Goal: Task Accomplishment & Management: Use online tool/utility

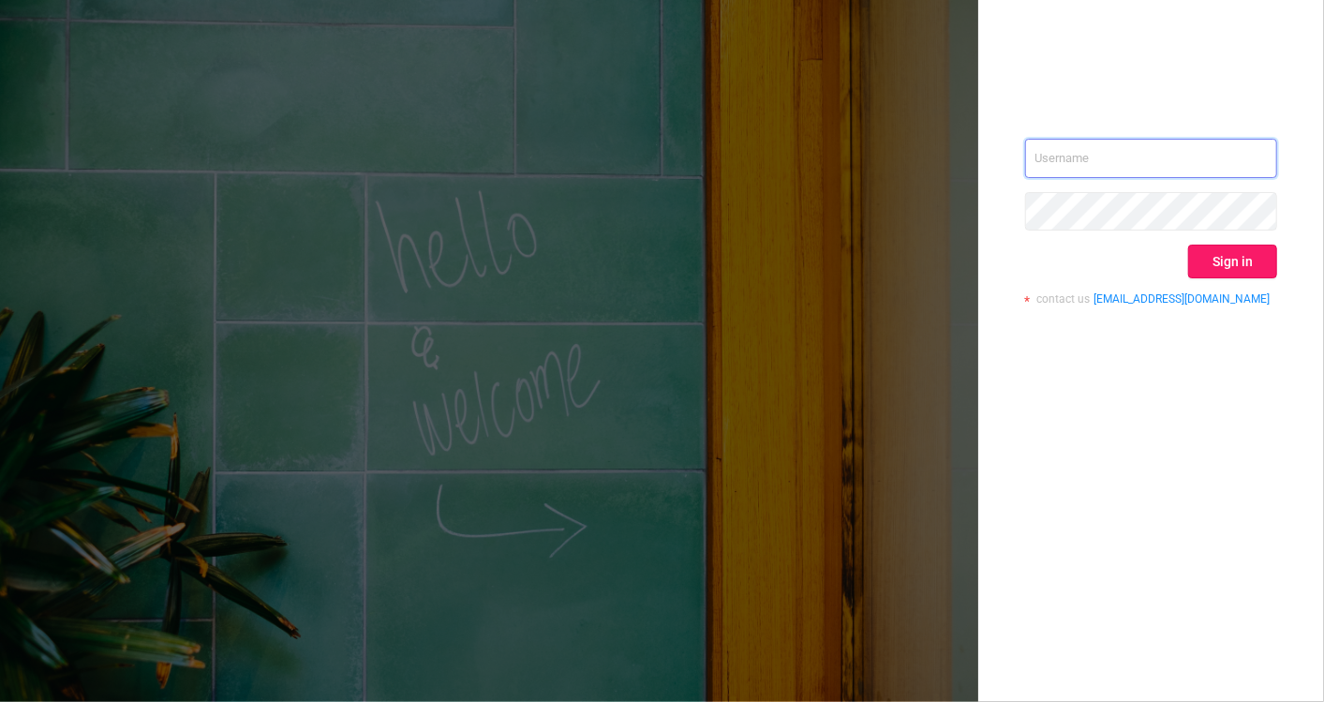
type input "[EMAIL_ADDRESS][DOMAIN_NAME]"
click at [1245, 270] on button "Sign in" at bounding box center [1232, 262] width 89 height 34
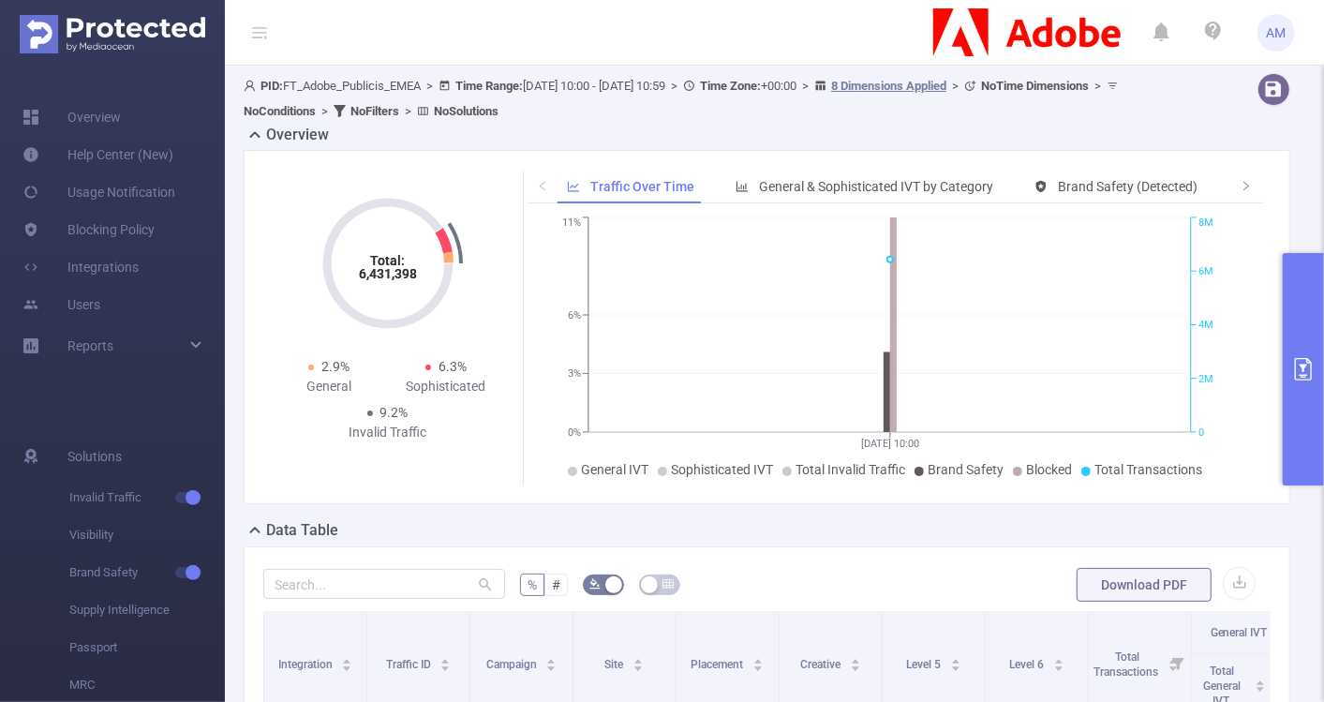
click at [1316, 336] on button "primary" at bounding box center [1303, 369] width 41 height 232
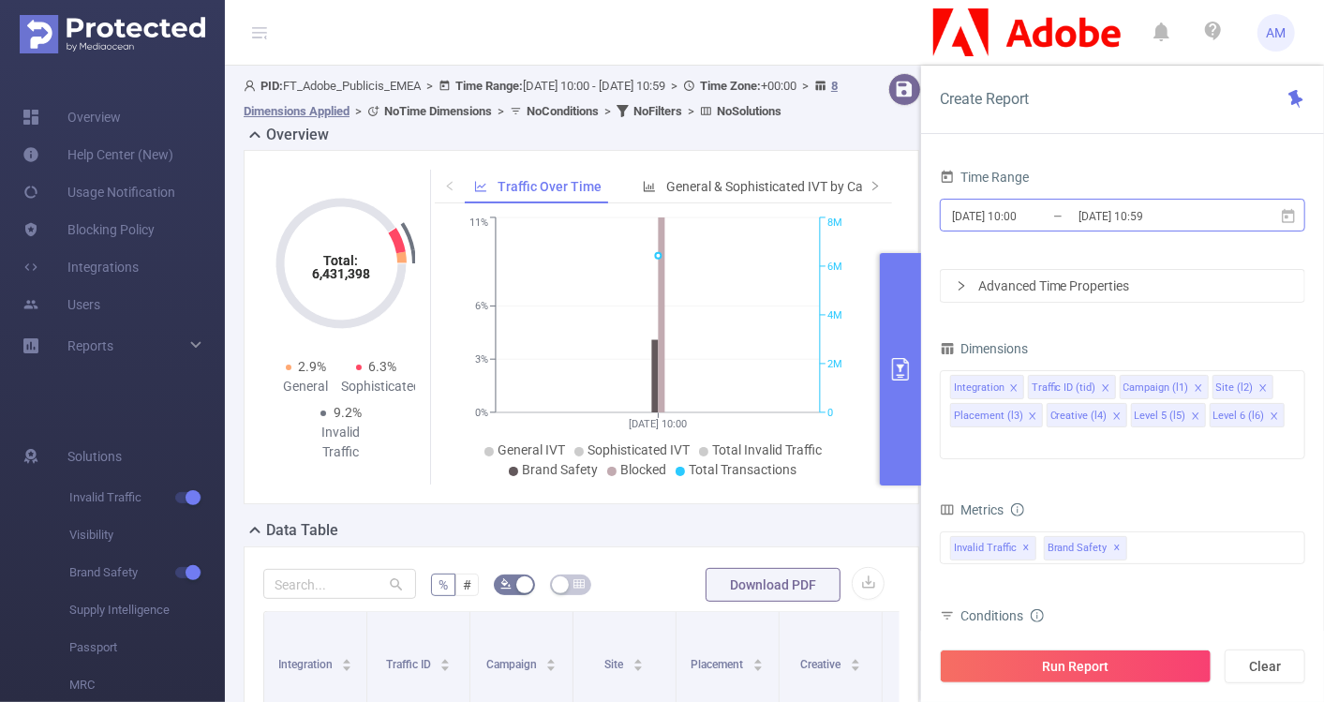
click at [1016, 210] on input "[DATE] 10:00" at bounding box center [1026, 215] width 152 height 25
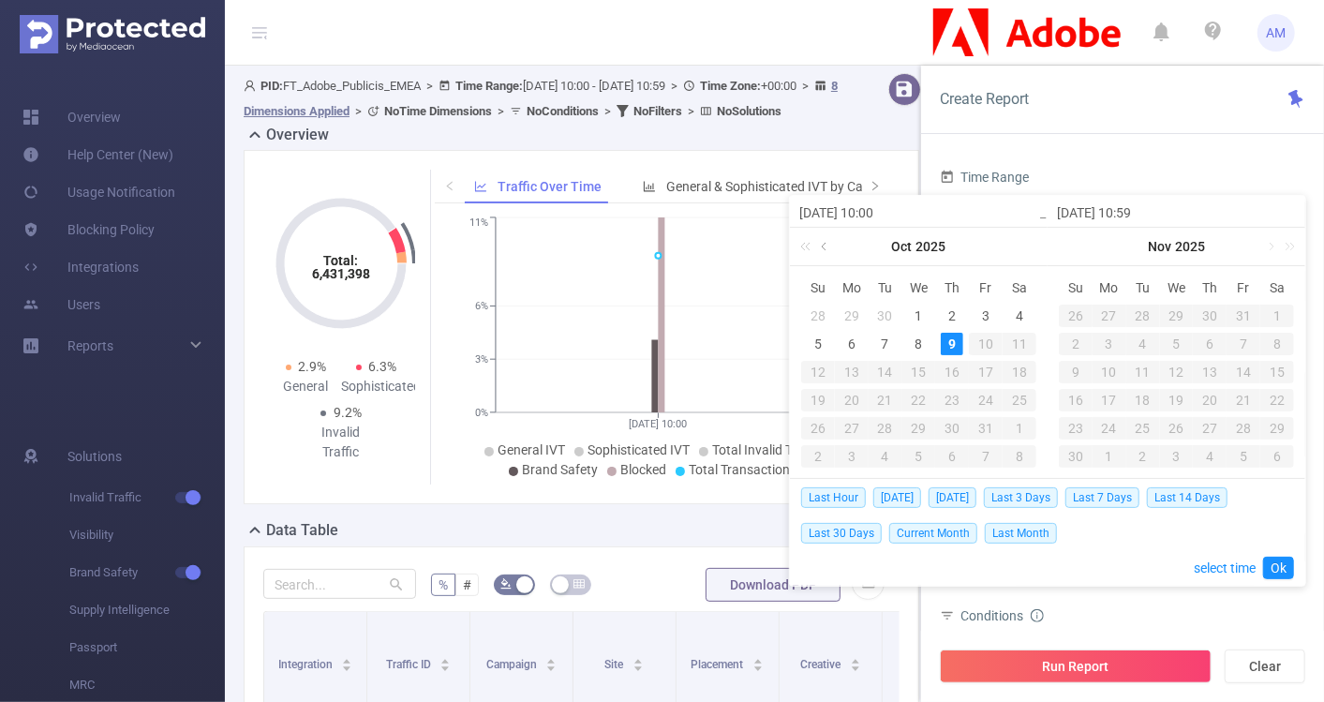
click at [825, 250] on link at bounding box center [825, 246] width 17 height 37
click at [845, 307] on div "1" at bounding box center [852, 316] width 22 height 22
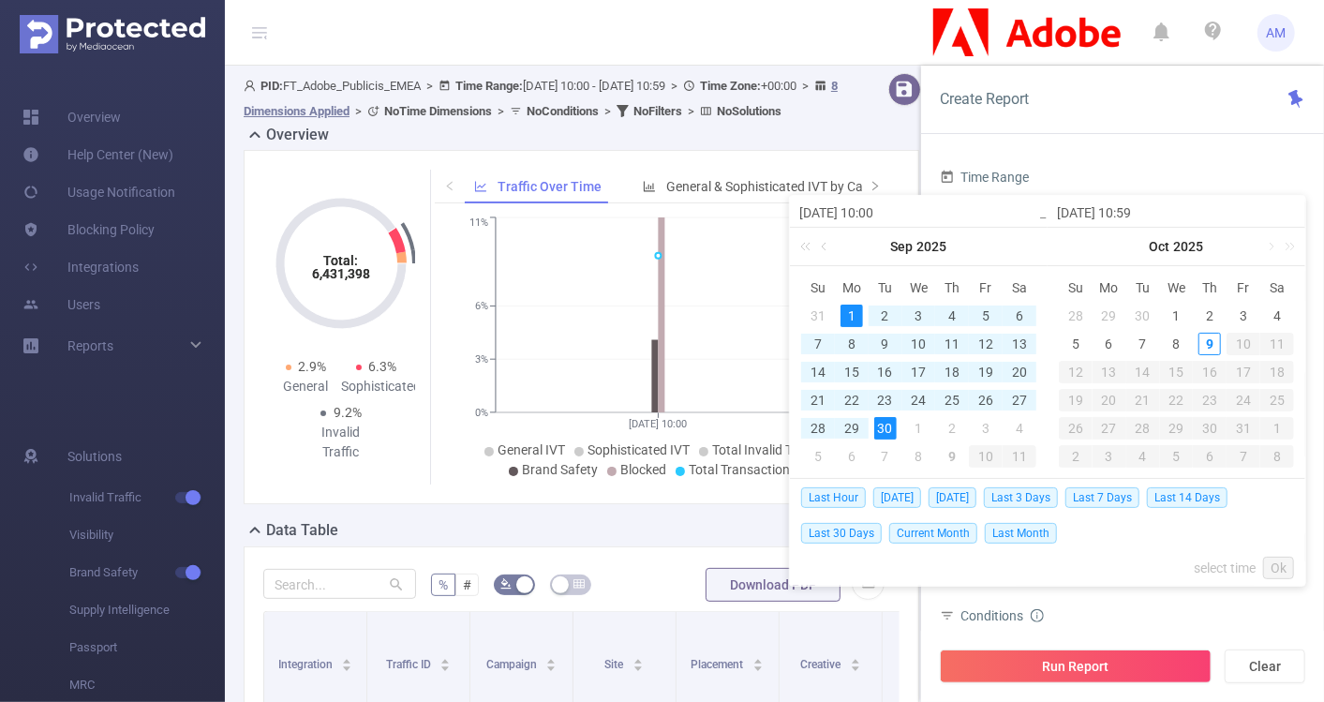
click at [893, 425] on div "30" at bounding box center [885, 428] width 22 height 22
type input "[DATE] 10:00"
type input "[DATE] 10:59"
type input "[DATE] 10:00"
type input "[DATE] 10:59"
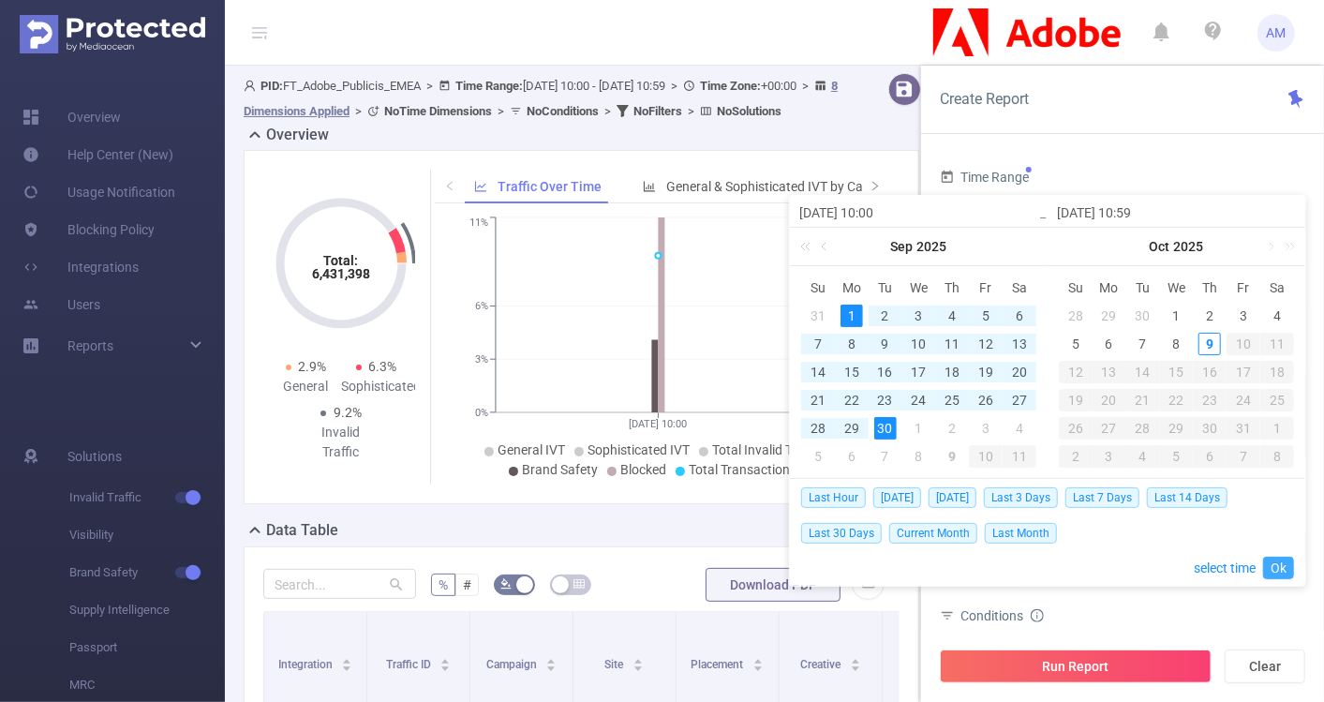
click at [1278, 573] on link "Ok" at bounding box center [1278, 568] width 31 height 22
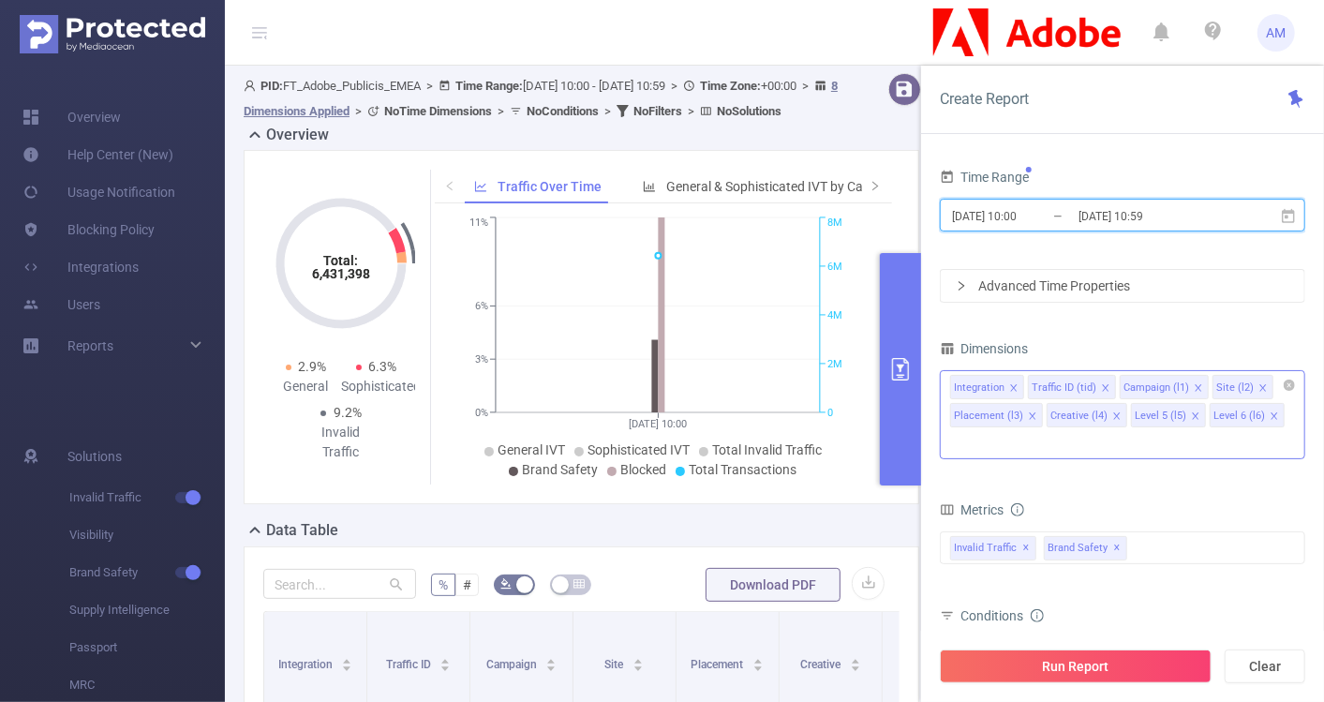
click at [1013, 383] on icon "icon: close" at bounding box center [1013, 387] width 9 height 9
click at [1023, 383] on icon "icon: close" at bounding box center [1027, 387] width 9 height 9
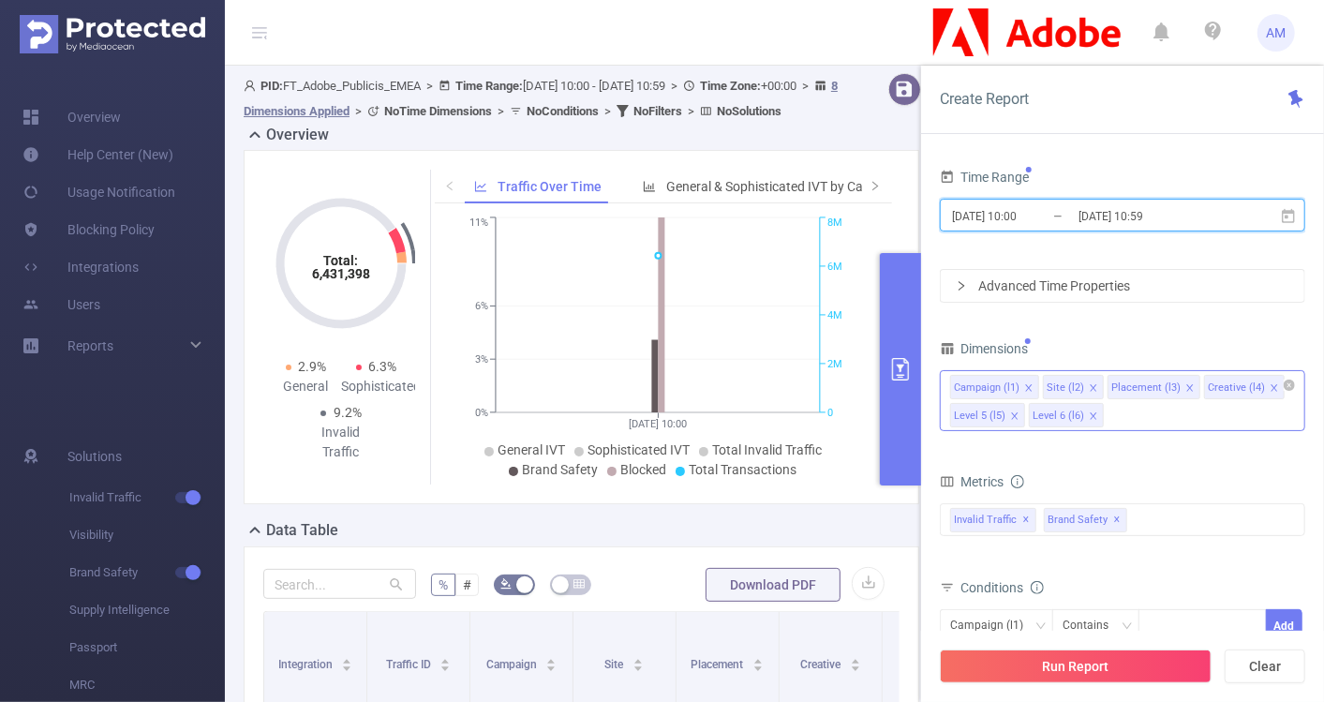
click at [1024, 383] on icon "icon: close" at bounding box center [1028, 387] width 9 height 9
click at [996, 384] on icon "icon: close" at bounding box center [1000, 387] width 9 height 9
click at [1022, 383] on li "Placement (l3)" at bounding box center [996, 387] width 93 height 24
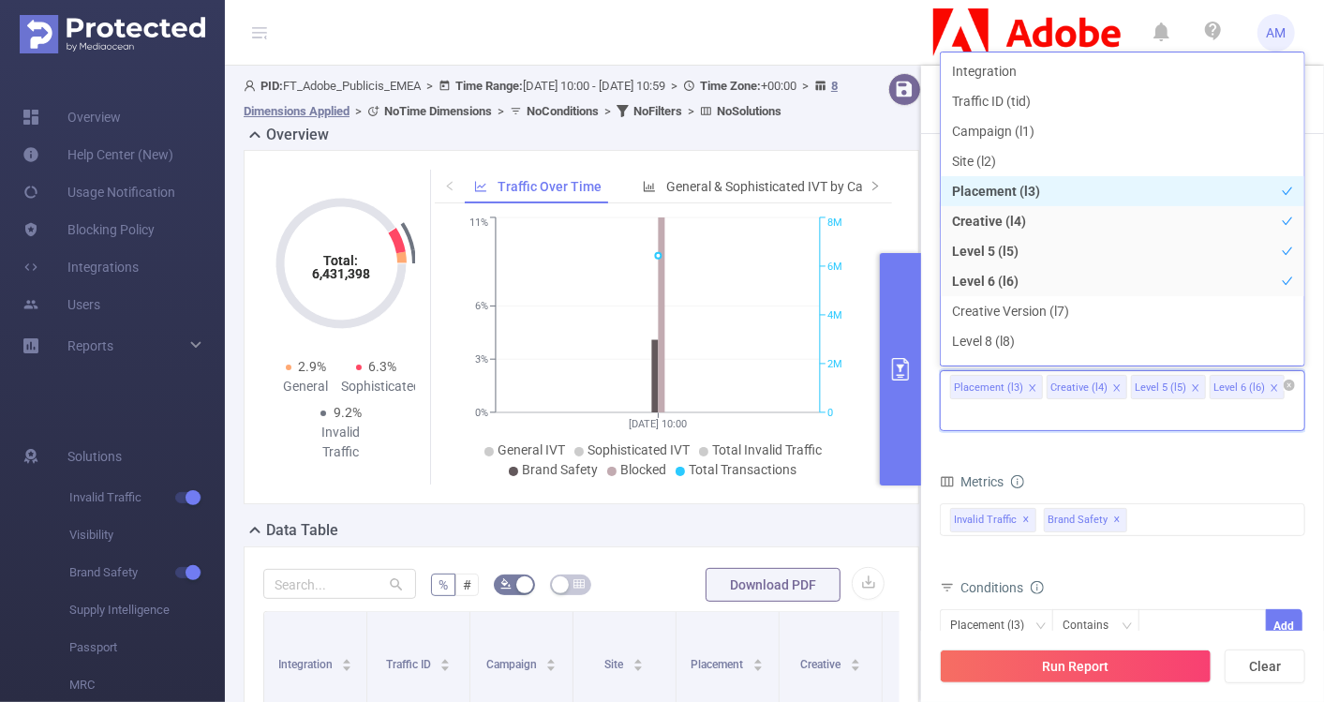
click at [1028, 383] on icon "icon: close" at bounding box center [1032, 387] width 9 height 9
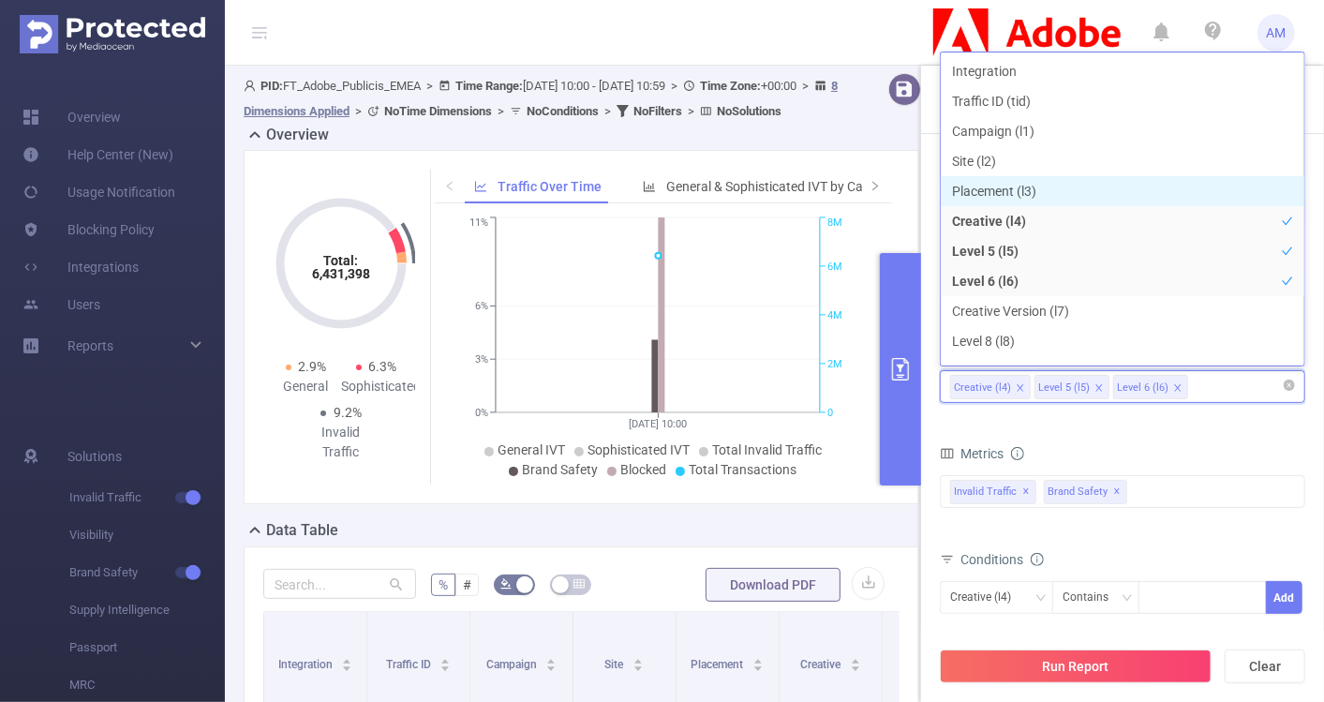
click at [1019, 385] on icon "icon: close" at bounding box center [1020, 387] width 7 height 7
click at [1014, 383] on icon "icon: close" at bounding box center [1014, 387] width 9 height 9
click at [1013, 383] on icon "icon: close" at bounding box center [1014, 387] width 9 height 9
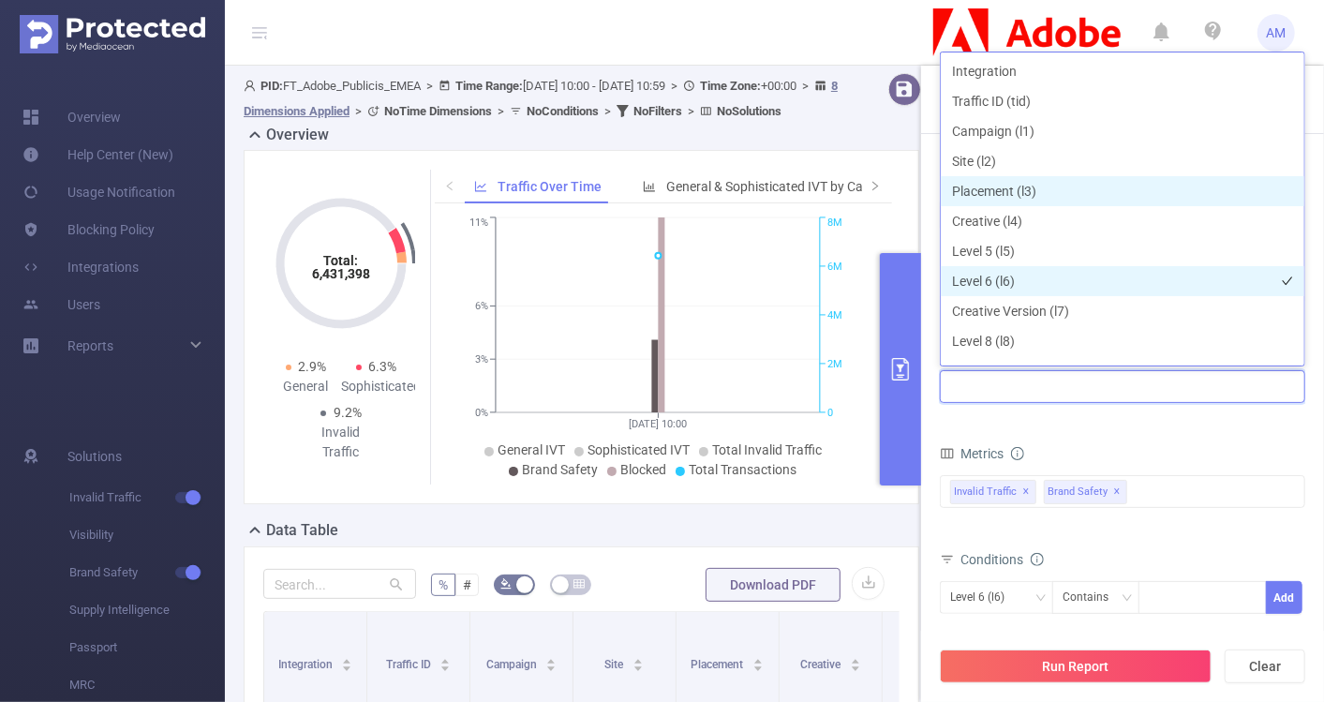
scroll to position [19, 0]
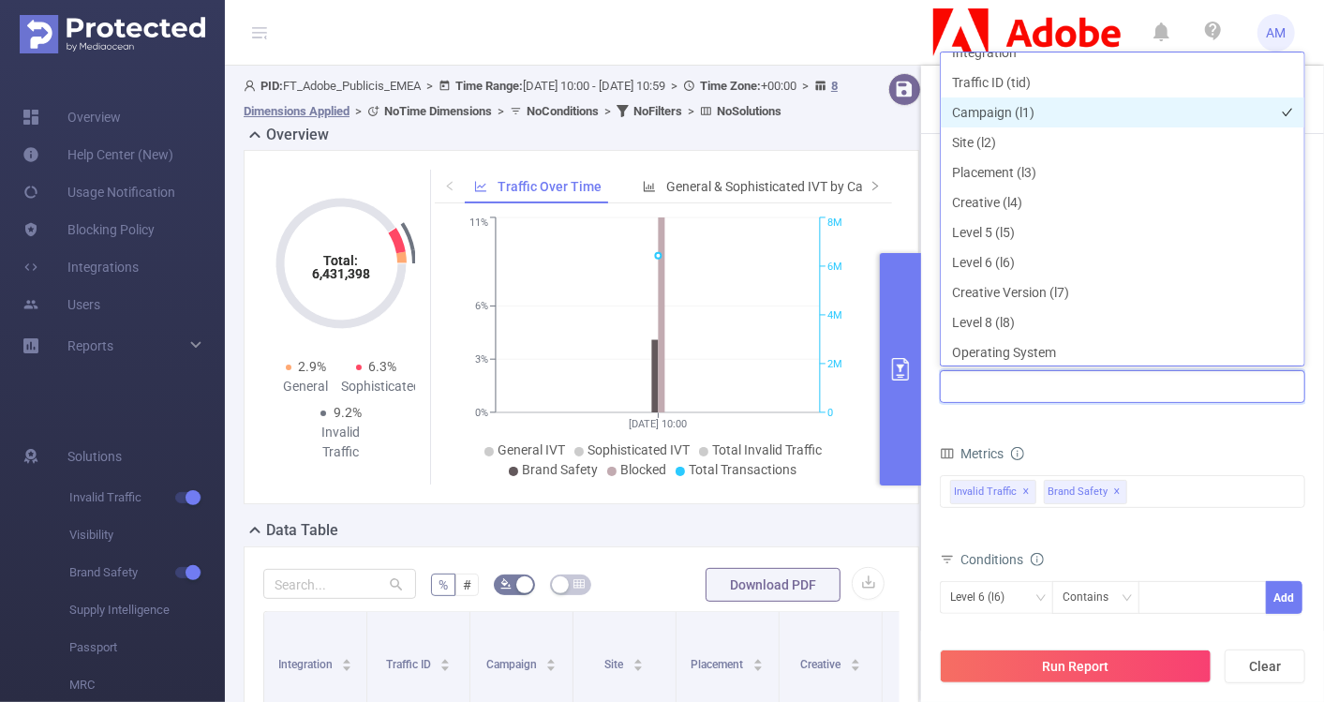
click at [1018, 117] on li "Campaign (l1)" at bounding box center [1123, 112] width 364 height 30
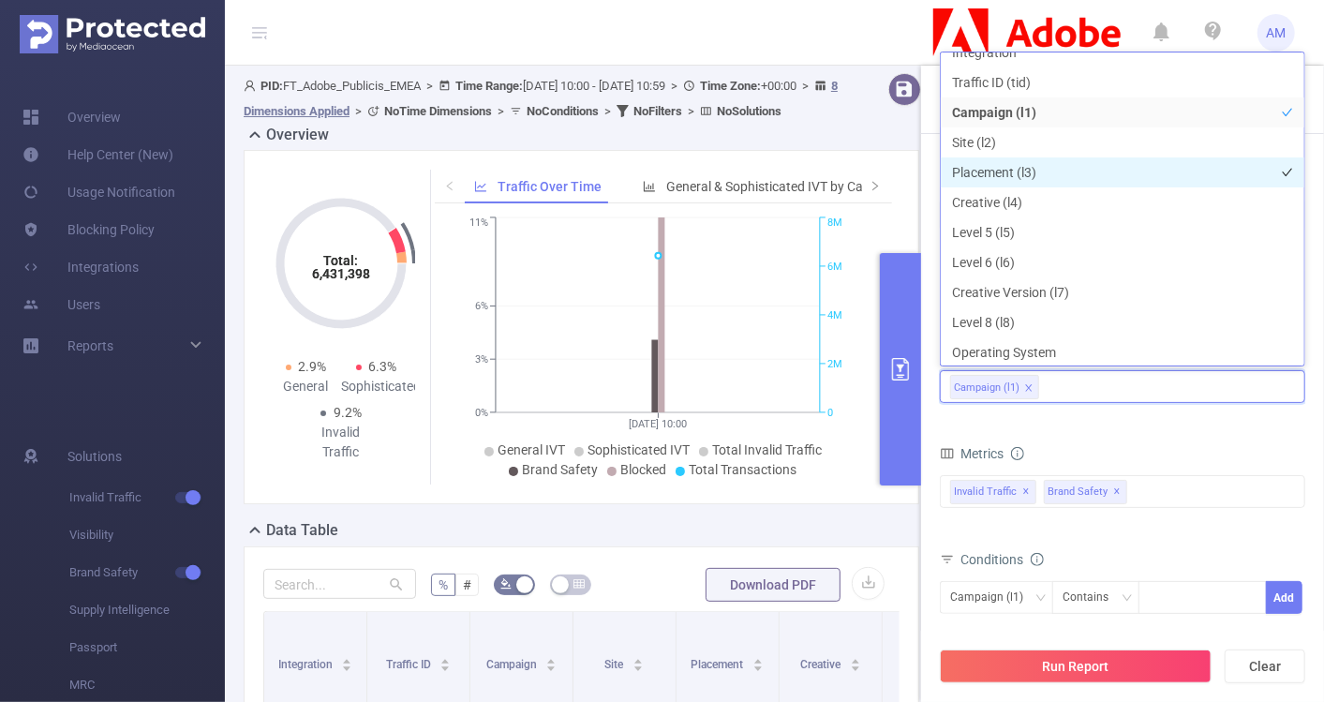
click at [1023, 170] on li "Placement (l3)" at bounding box center [1123, 172] width 364 height 30
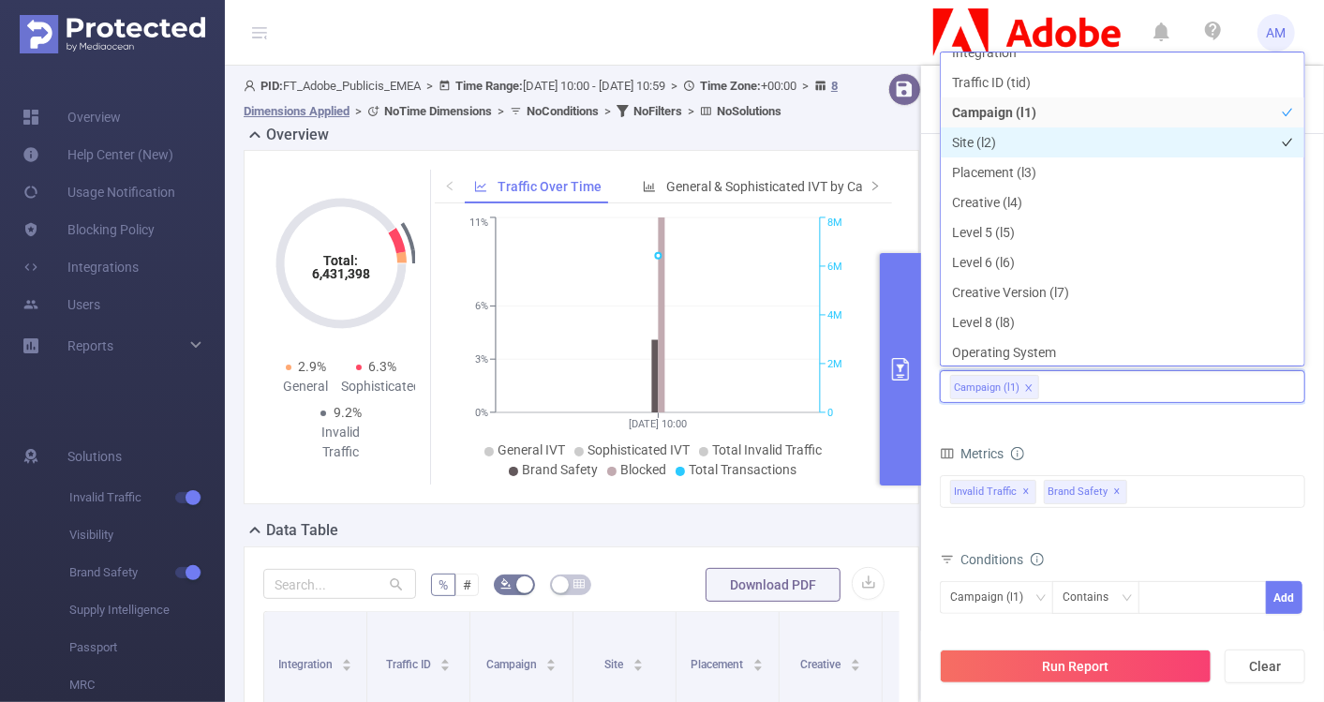
click at [1013, 144] on li "Site (l2)" at bounding box center [1123, 142] width 364 height 30
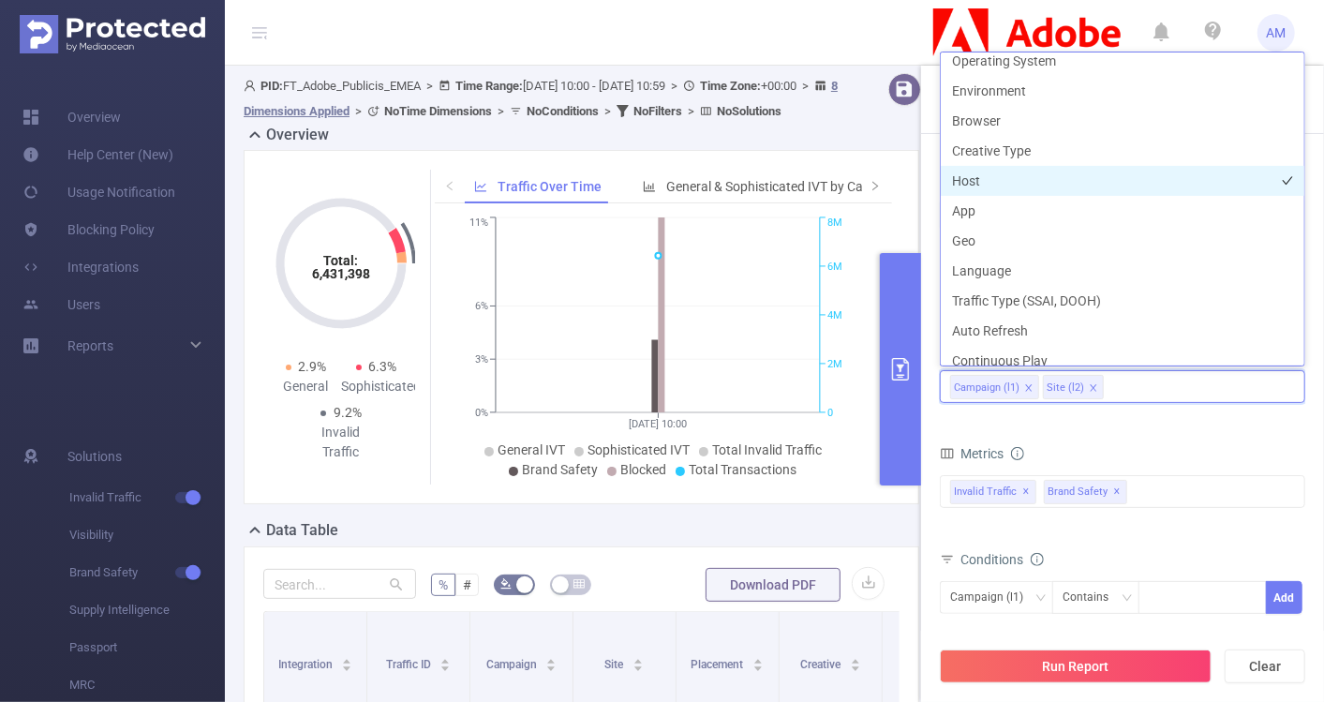
click at [1022, 185] on li "Host" at bounding box center [1123, 181] width 364 height 30
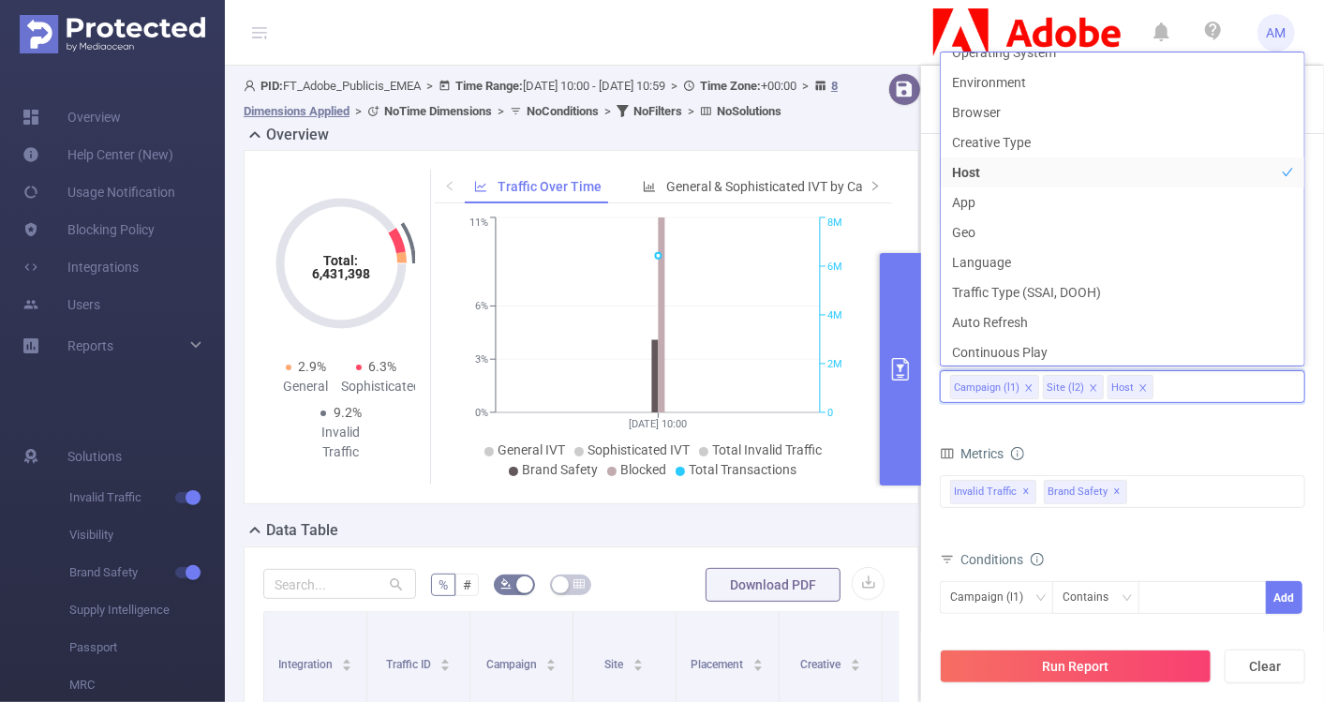
click at [1159, 423] on form "Dimensions Campaign (l1) Site (l2) Host Metrics Total General IVT Data Centers …" at bounding box center [1122, 544] width 365 height 417
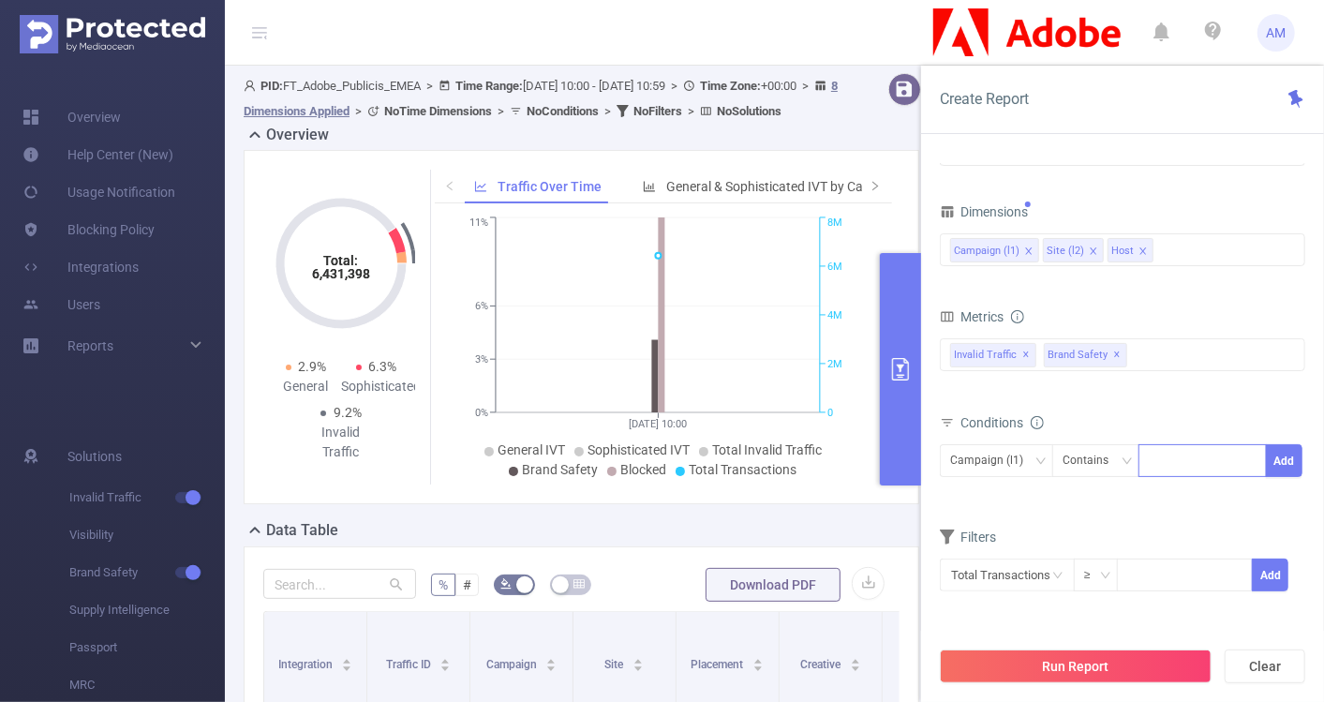
click at [1183, 452] on div at bounding box center [1203, 460] width 108 height 31
paste input "259407"
type input "259407"
click at [1208, 488] on li "259407" at bounding box center [1202, 497] width 127 height 30
paste input "279441"
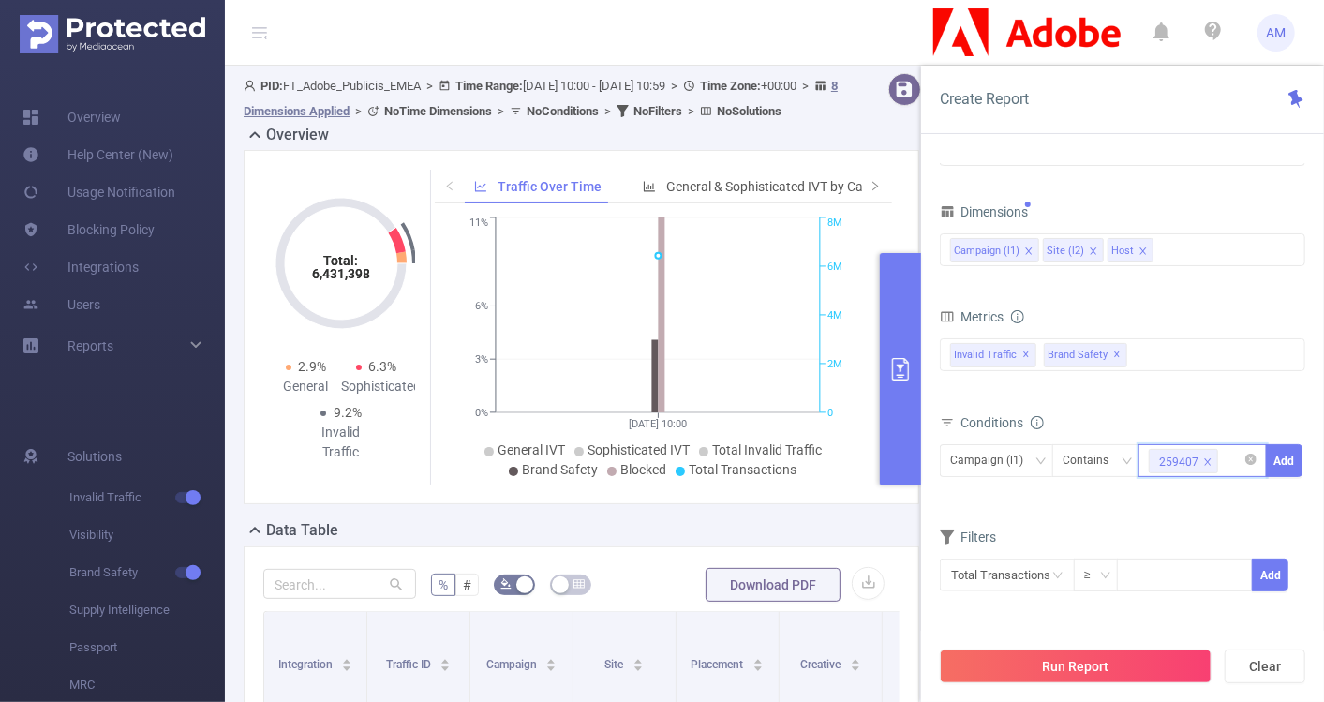
type input "279441"
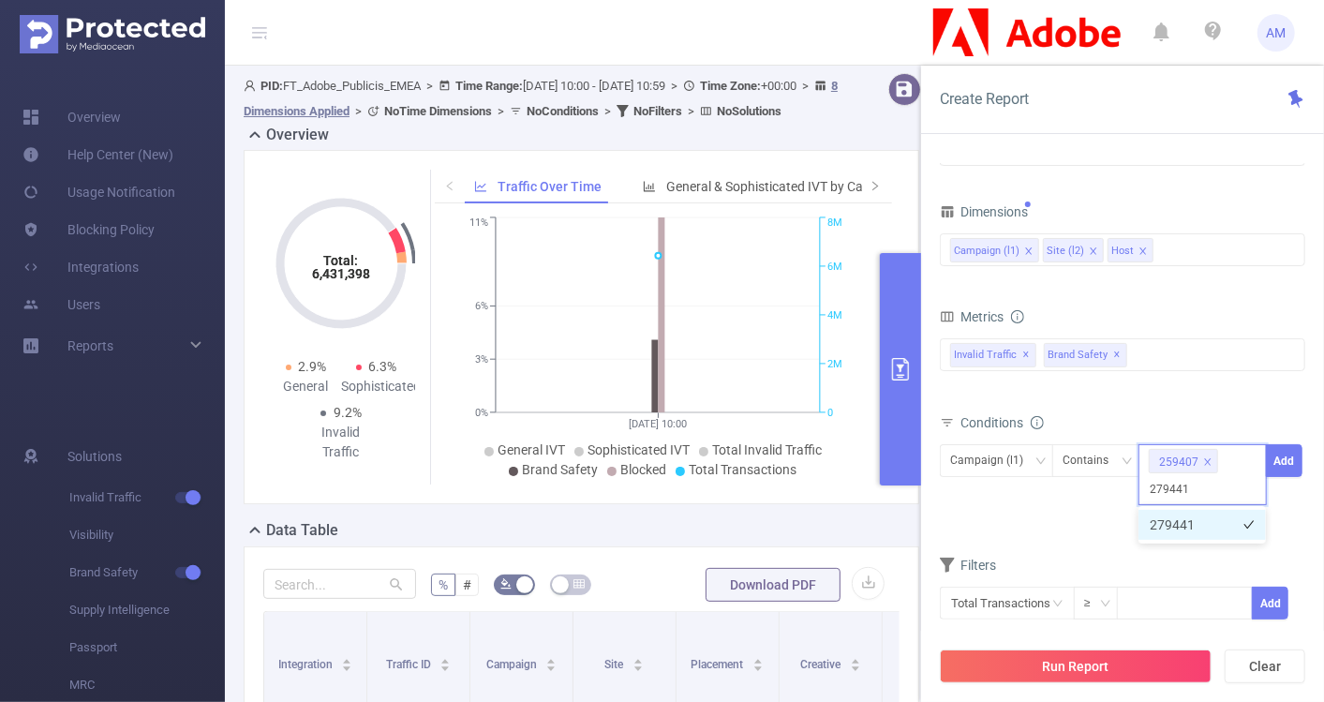
click at [1200, 521] on li "279441" at bounding box center [1202, 525] width 127 height 30
paste input "269941"
type input "269941"
click at [1191, 529] on li "269941" at bounding box center [1202, 525] width 127 height 30
paste input "286888"
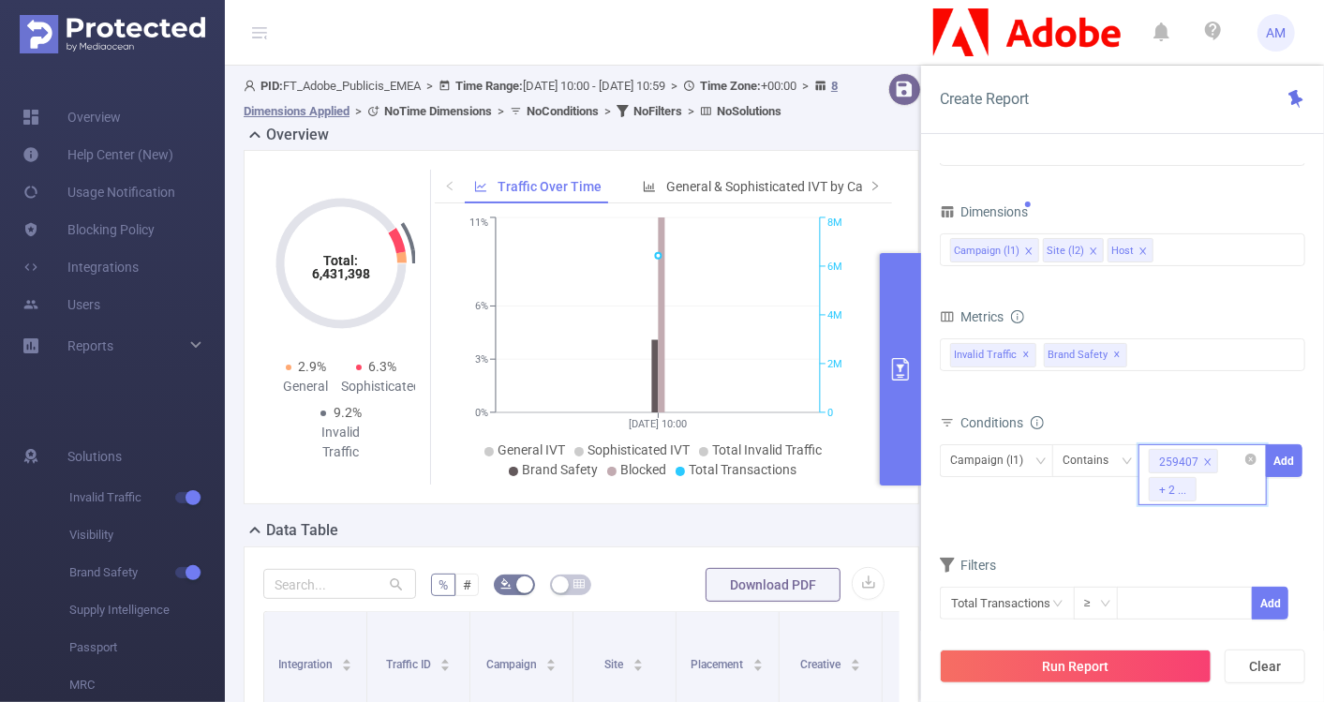
type input "286888"
click at [1207, 525] on li "286888" at bounding box center [1202, 525] width 127 height 30
click at [1291, 457] on button "Add" at bounding box center [1284, 460] width 37 height 33
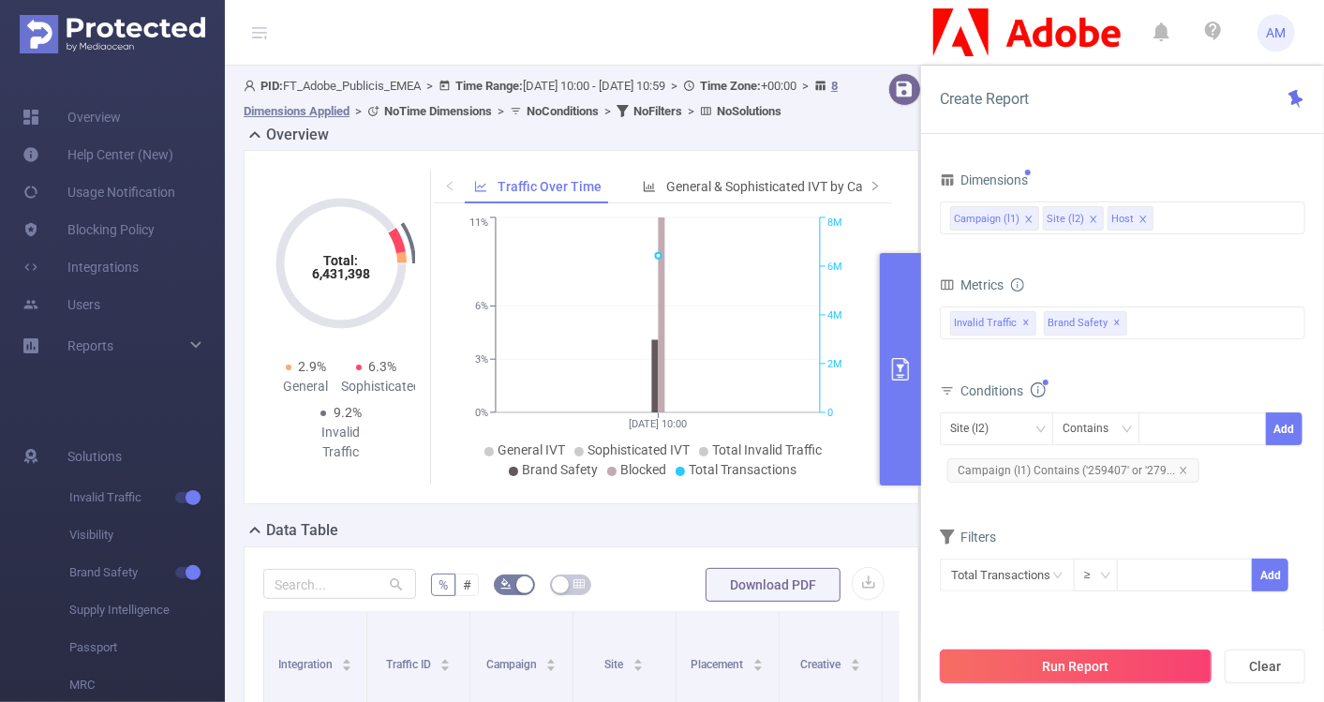
click at [1098, 664] on button "Run Report" at bounding box center [1076, 666] width 272 height 34
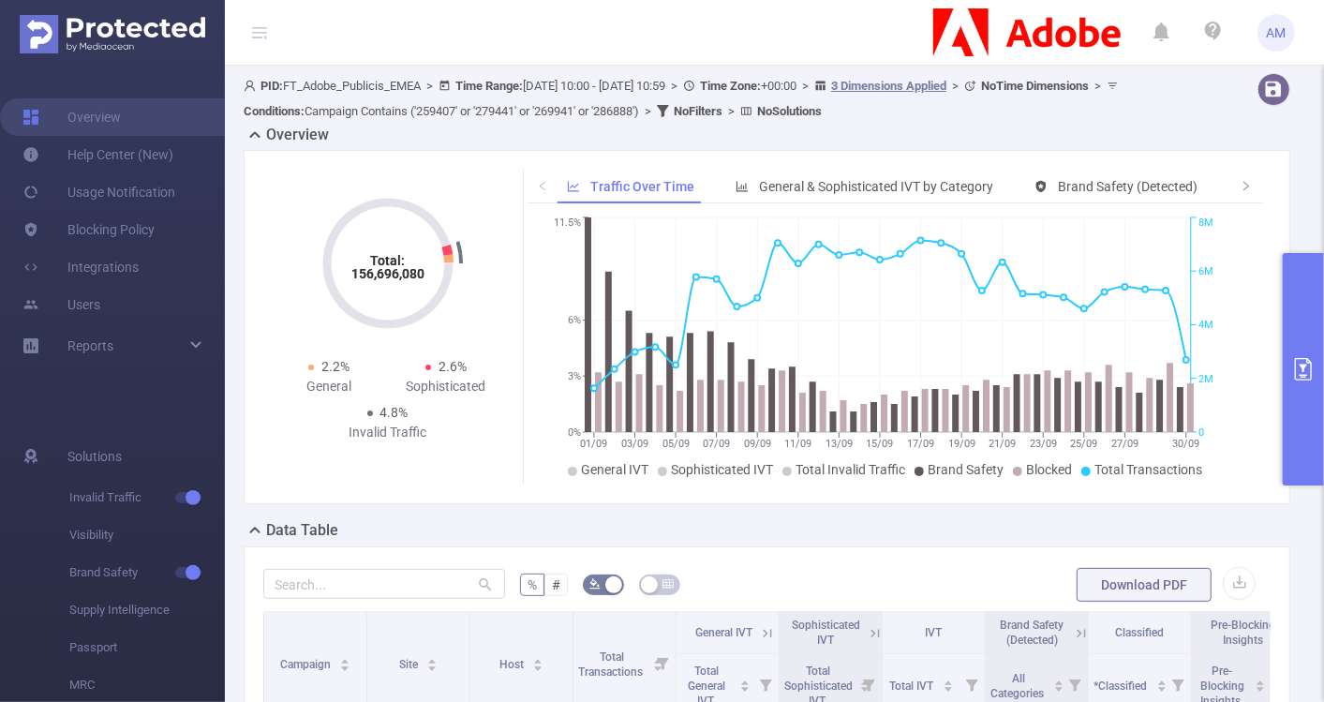
click at [1304, 283] on button "primary" at bounding box center [1303, 369] width 41 height 232
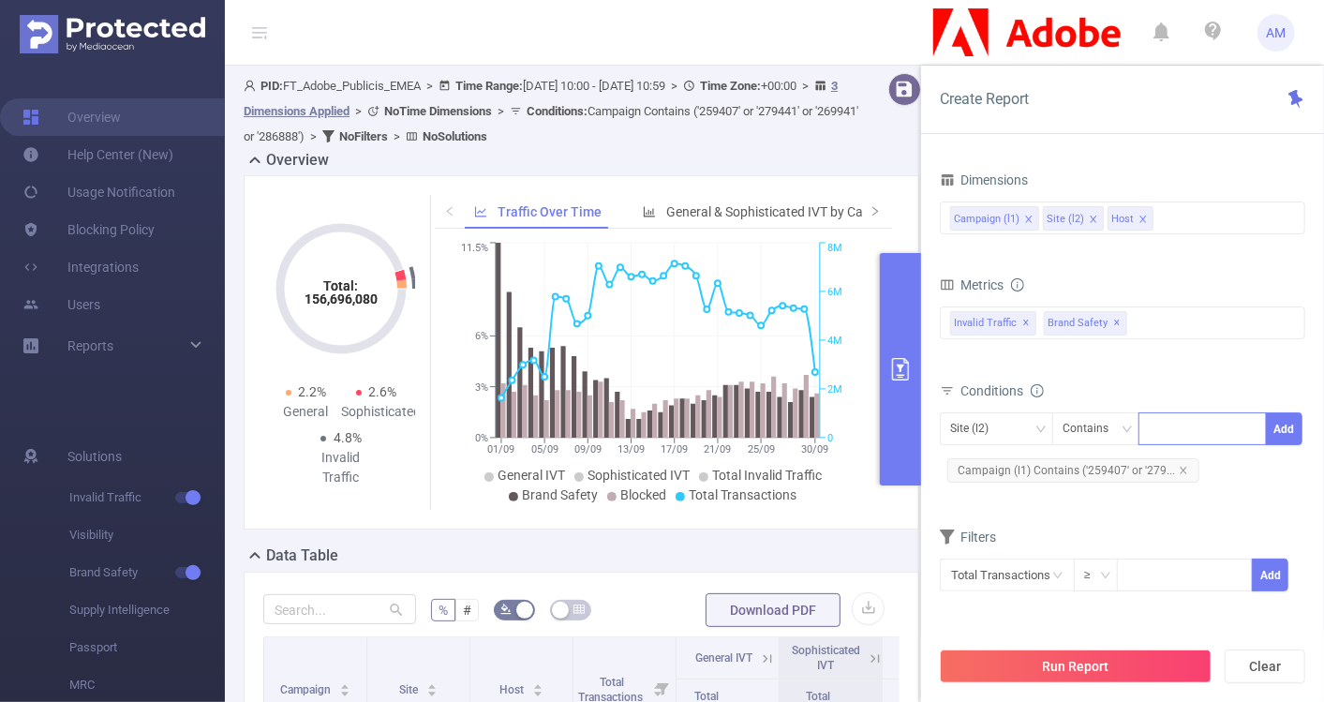
click at [1156, 423] on input at bounding box center [1153, 429] width 8 height 24
click at [1017, 435] on div "Site (l2)" at bounding box center [996, 428] width 93 height 31
click at [1018, 461] on li "Campaign (l1)" at bounding box center [996, 465] width 113 height 30
click at [1154, 433] on input at bounding box center [1153, 429] width 8 height 24
paste input "286888"
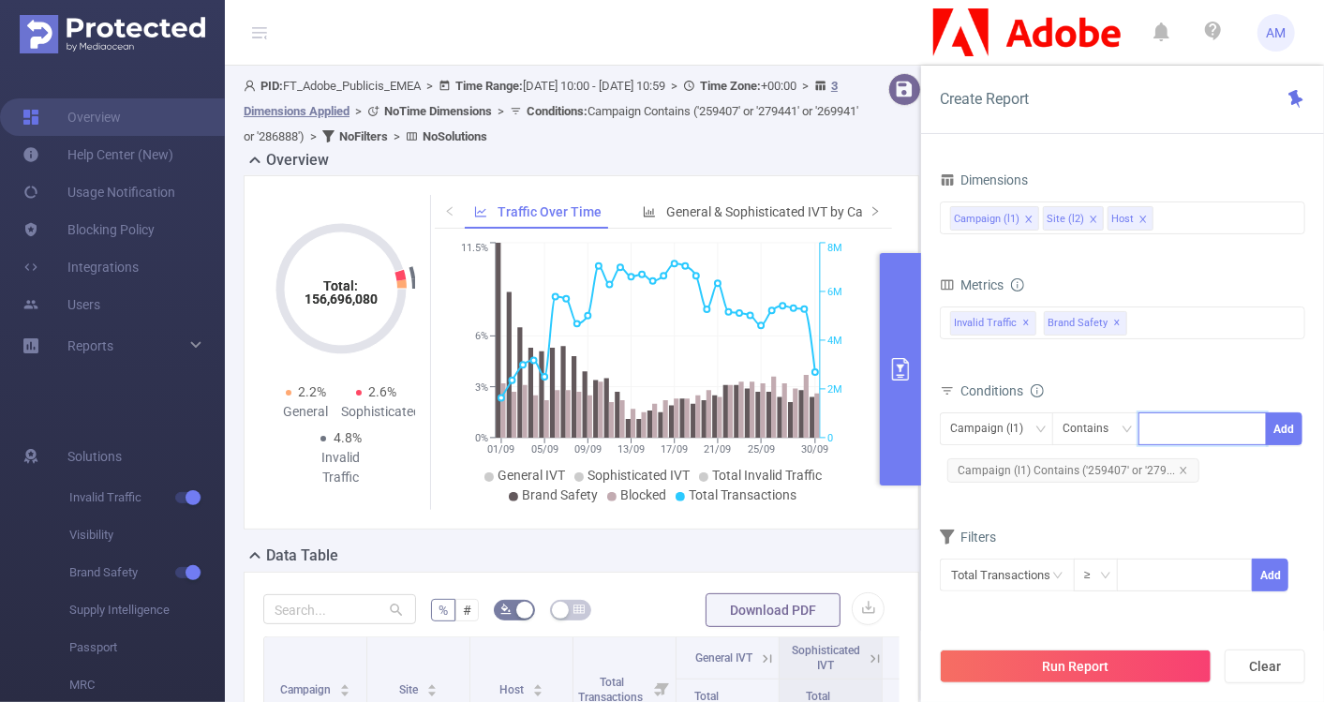
type input "286888"
click at [1209, 464] on li "286888" at bounding box center [1202, 465] width 127 height 30
paste input "279441"
type input "279441"
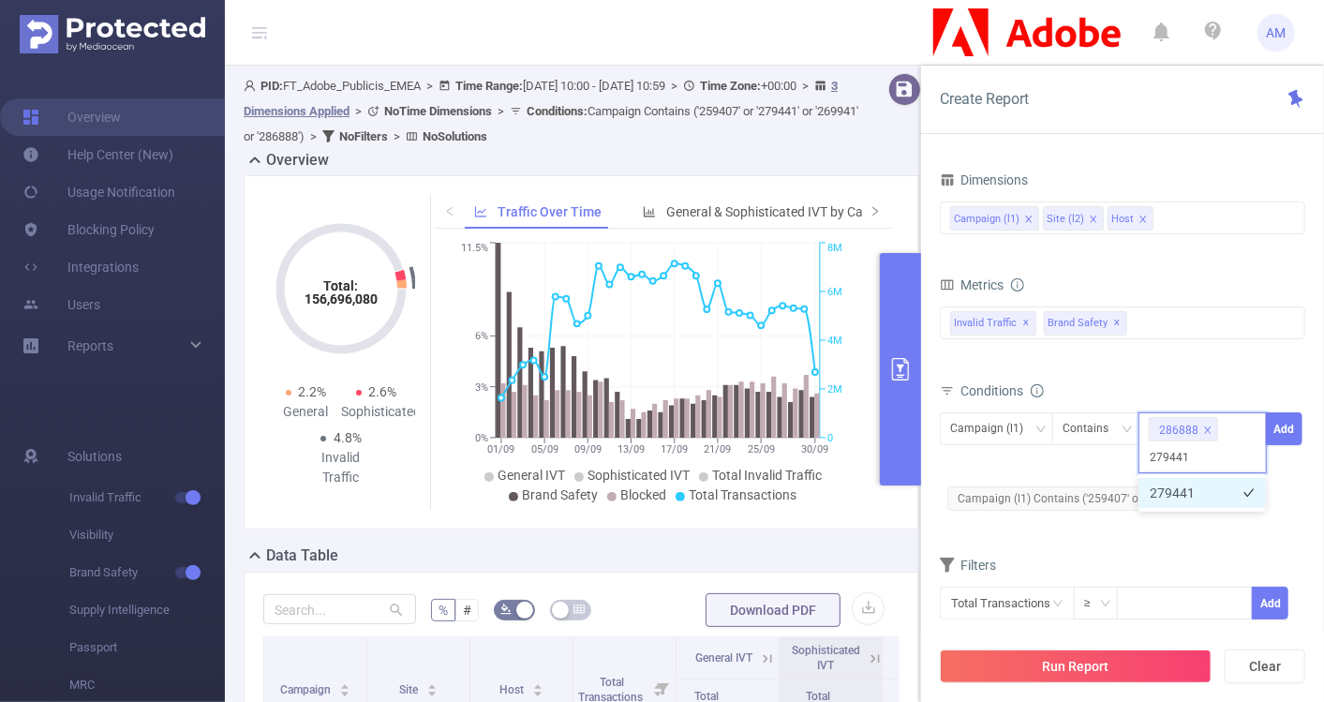
click at [1189, 492] on li "279441" at bounding box center [1202, 493] width 127 height 30
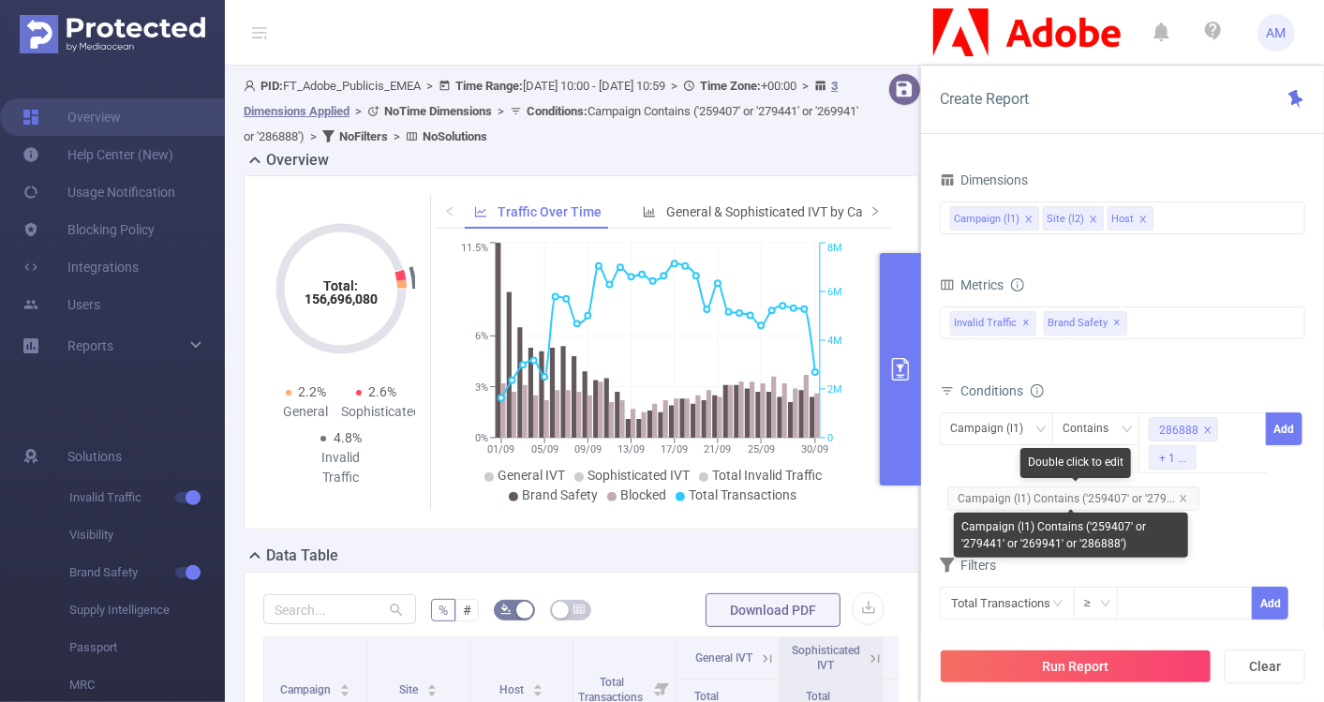
click at [1066, 493] on span "Campaign (l1) Contains ('259407' or '279..." at bounding box center [1073, 498] width 252 height 24
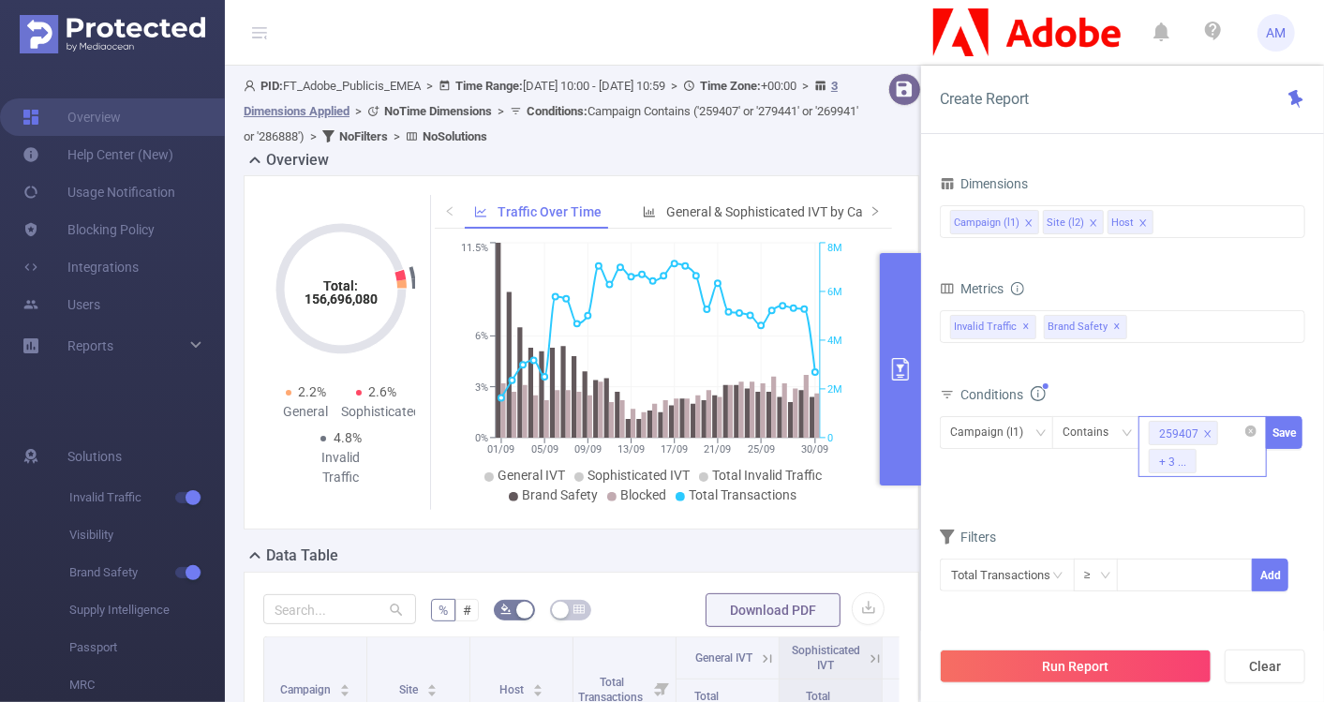
click at [1215, 461] on div "259407 + 3 ..." at bounding box center [1203, 446] width 128 height 61
paste input "259407"
type input "259407"
click at [1213, 494] on li "259407" at bounding box center [1202, 497] width 127 height 30
click at [1101, 453] on span "Campaign (l1) Contains 279441 + 2 ... Save" at bounding box center [1122, 446] width 365 height 61
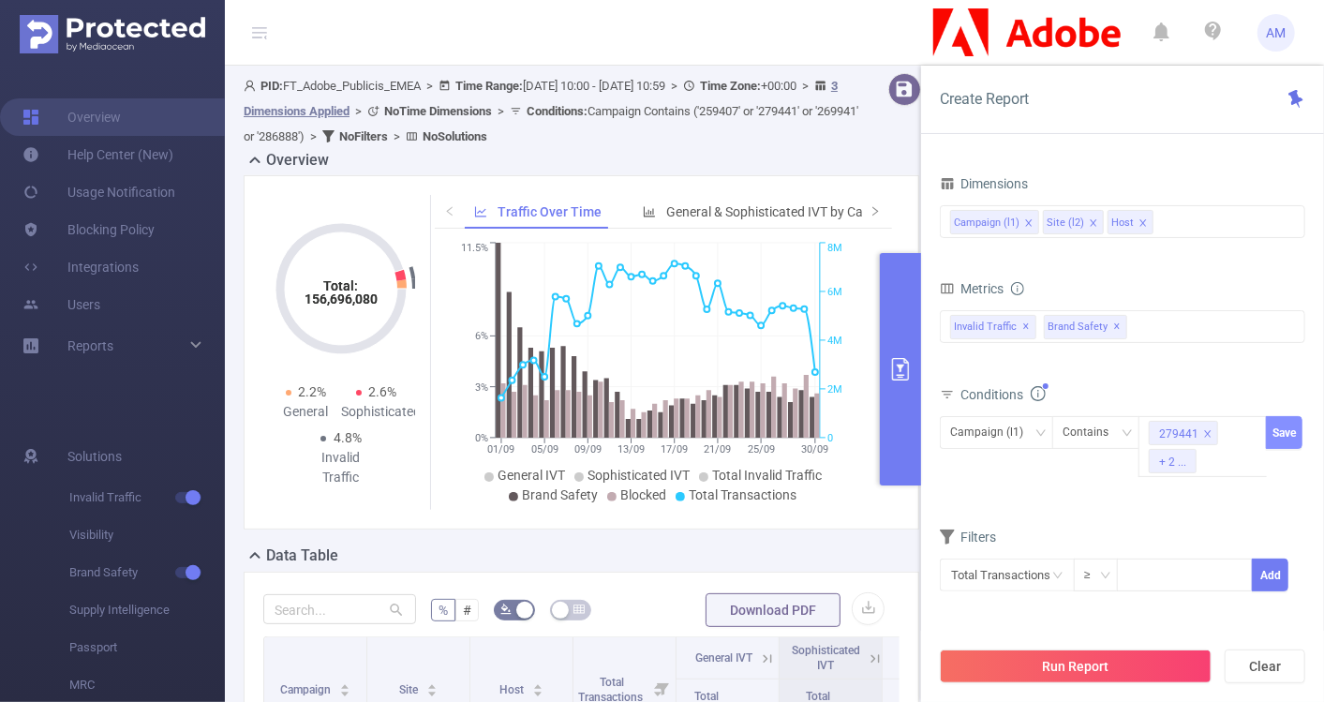
click at [1278, 436] on button "Save" at bounding box center [1284, 432] width 37 height 33
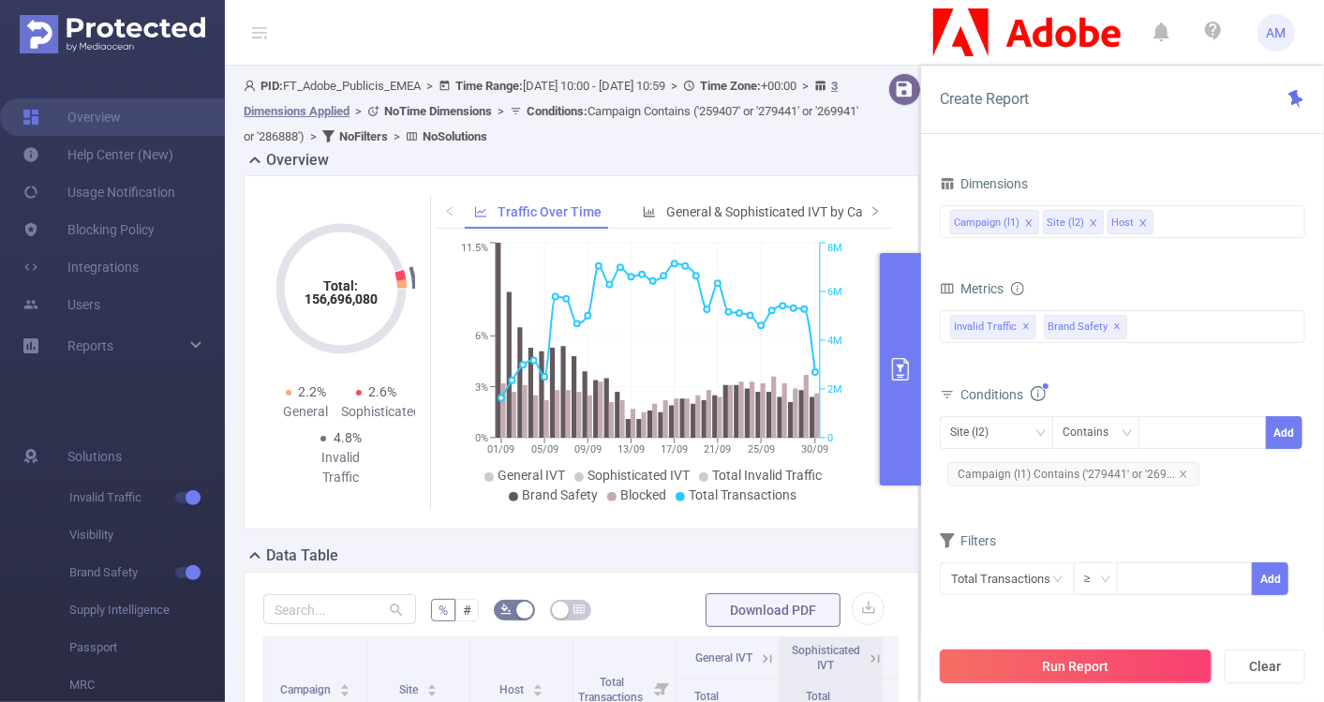
click at [1036, 675] on button "Run Report" at bounding box center [1076, 666] width 272 height 34
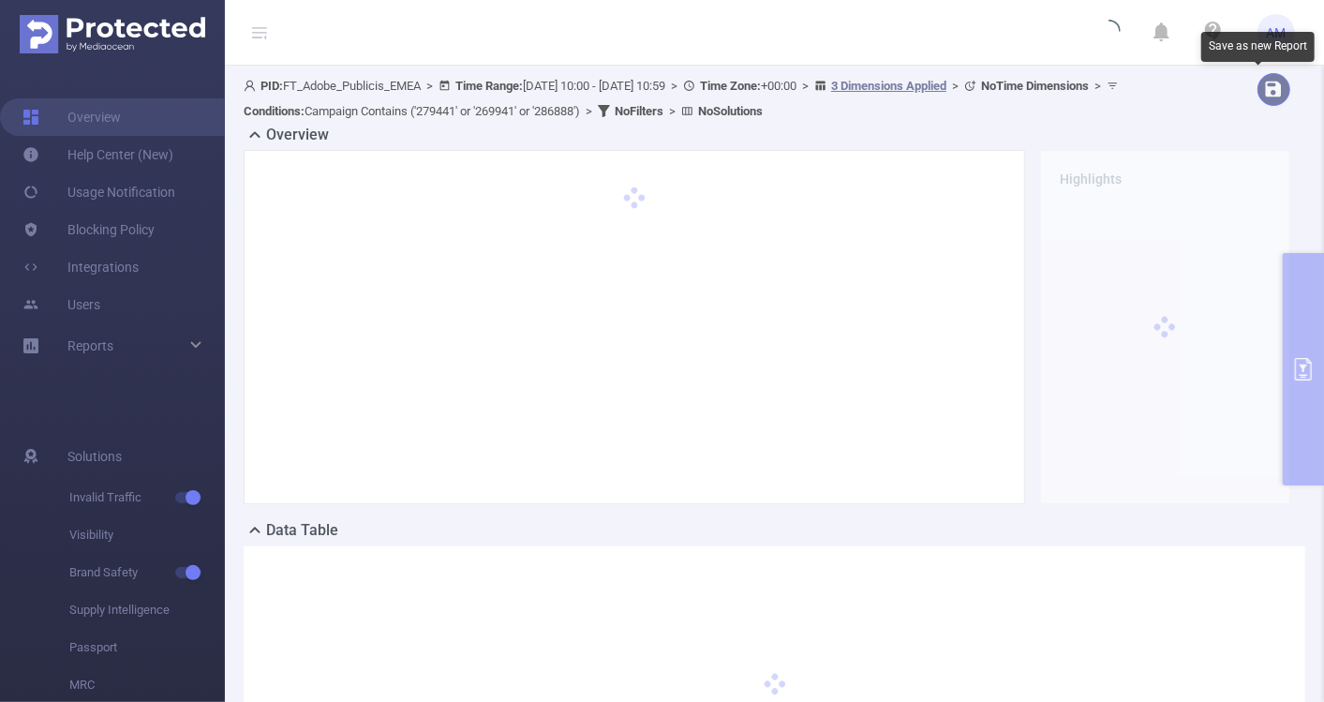
click at [1258, 91] on button "button" at bounding box center [1274, 89] width 33 height 33
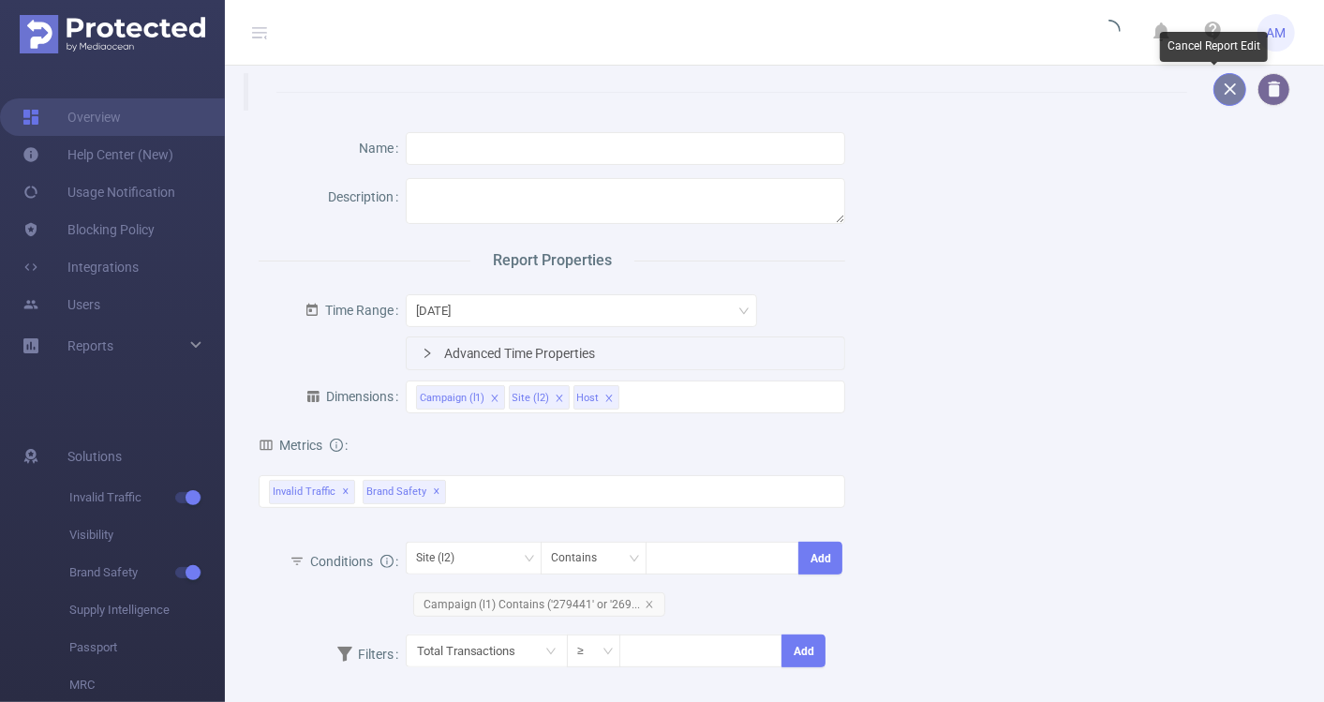
click at [1220, 94] on button "button" at bounding box center [1230, 89] width 33 height 33
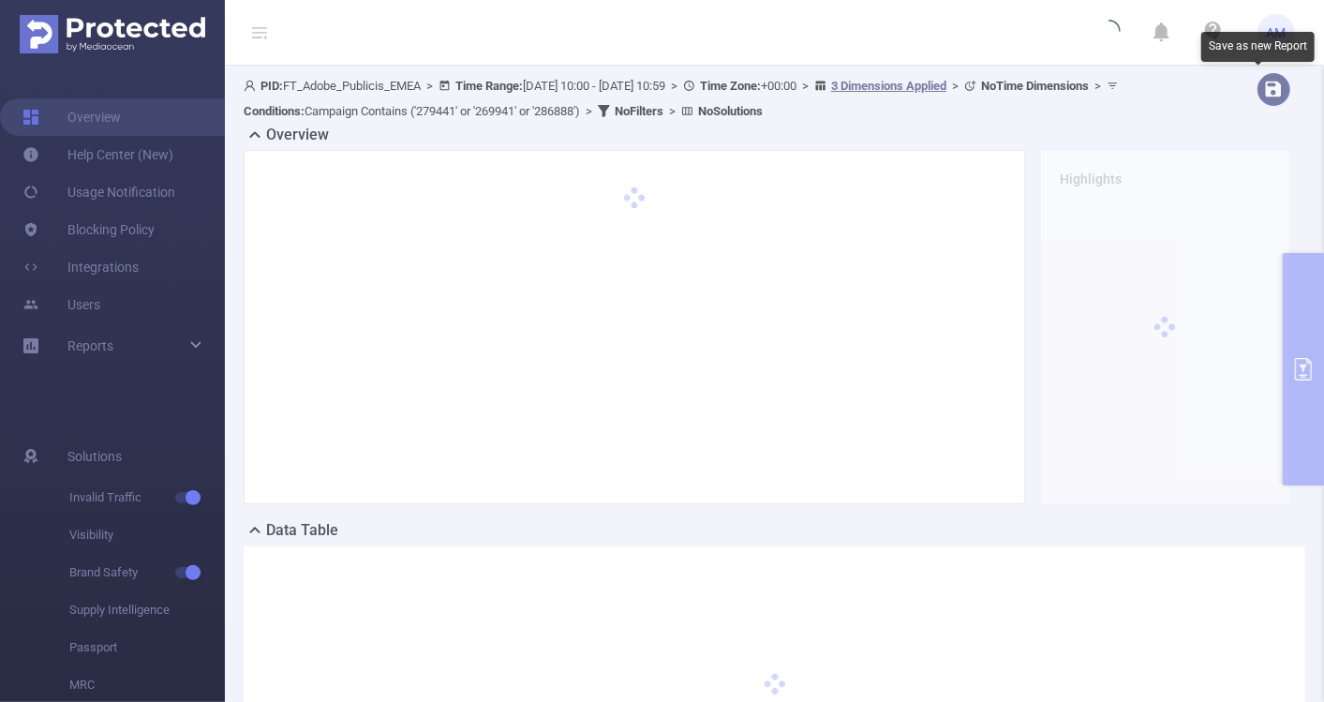
click at [1258, 91] on button "button" at bounding box center [1274, 89] width 33 height 33
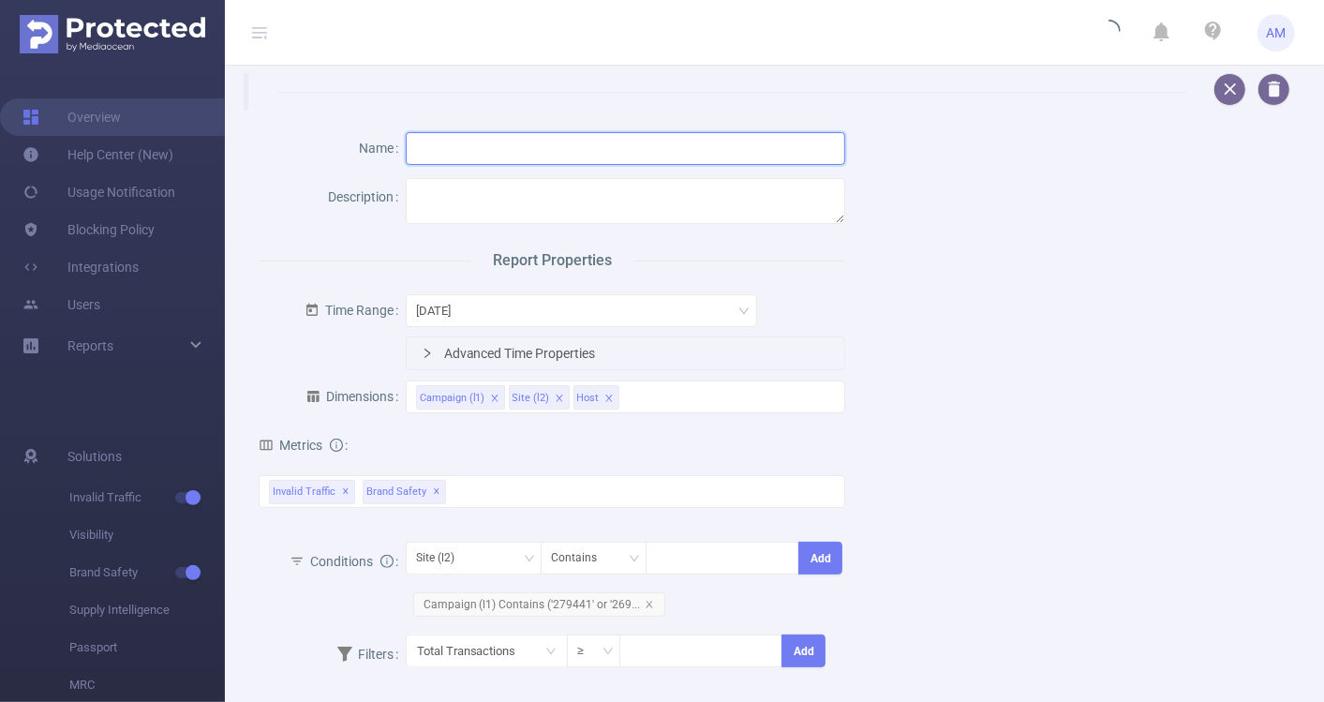
click at [643, 154] on input "text" at bounding box center [626, 148] width 440 height 33
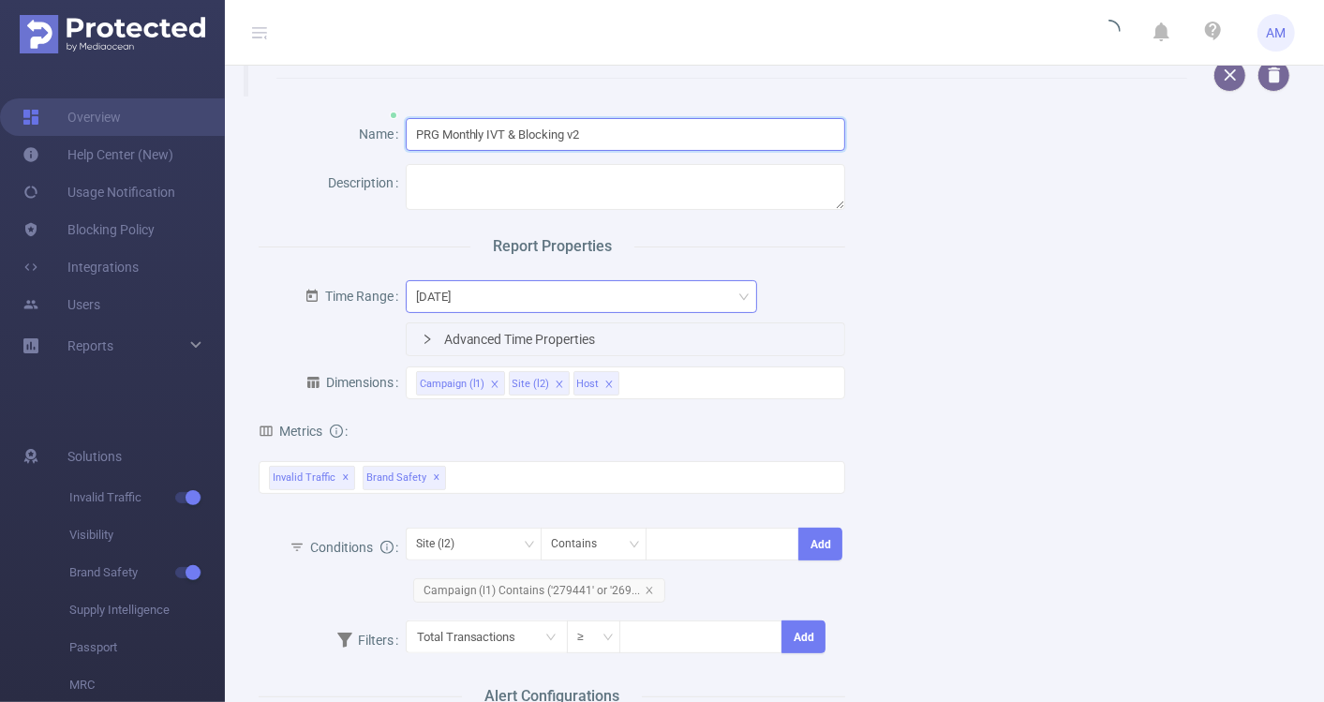
type input "PRG Monthly IVT & Blocking v2"
click at [579, 291] on div "[DATE]" at bounding box center [582, 296] width 332 height 31
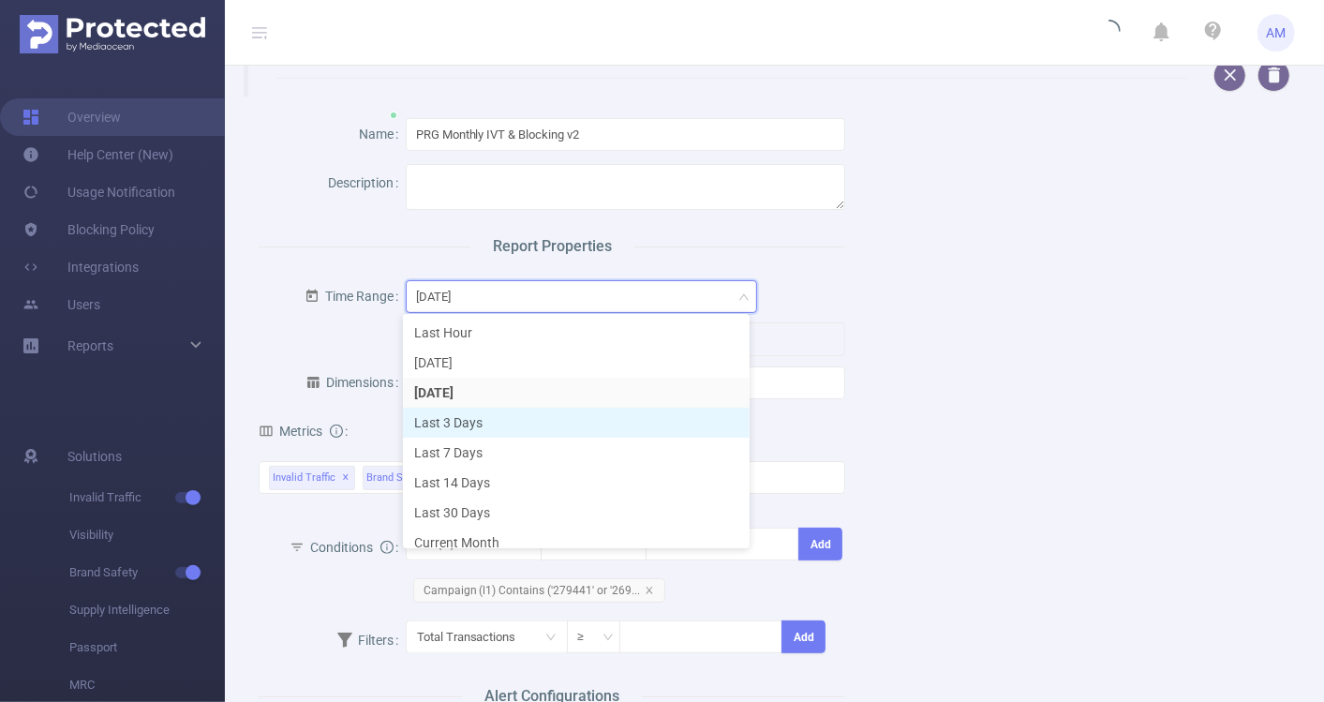
scroll to position [42, 0]
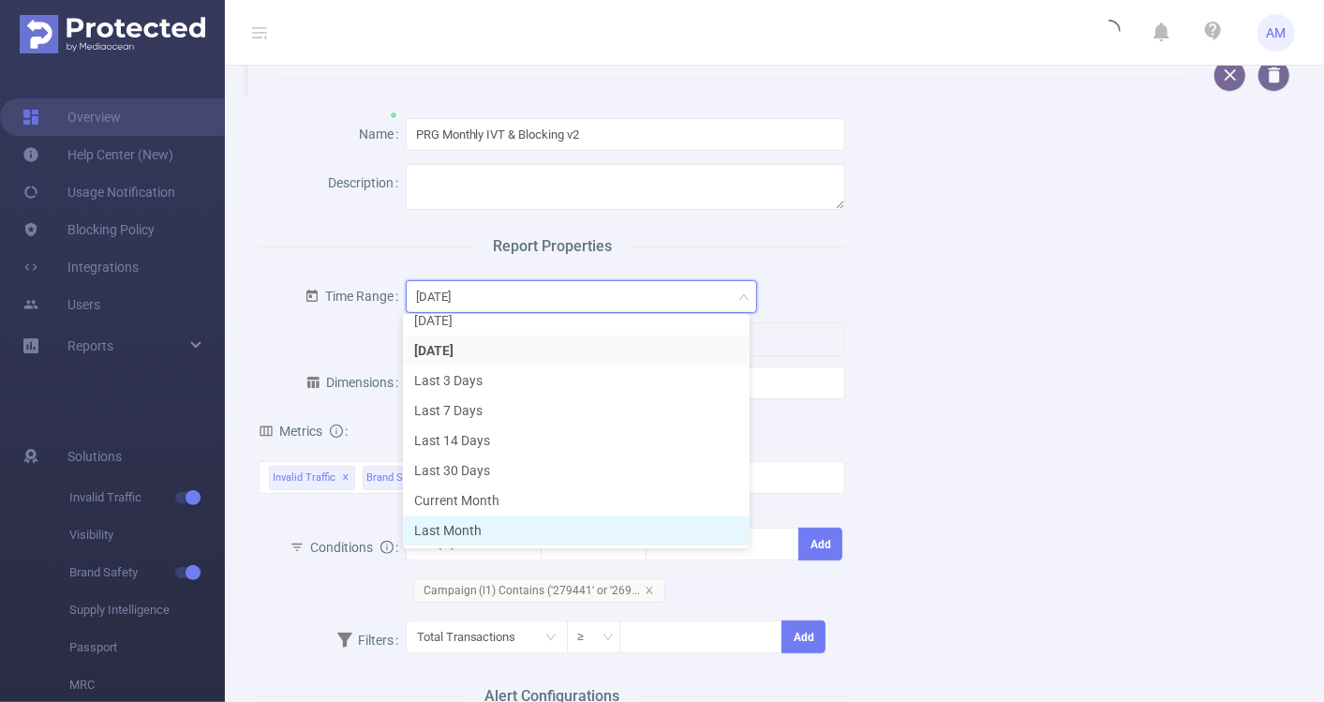
click at [525, 530] on li "Last Month" at bounding box center [576, 530] width 347 height 30
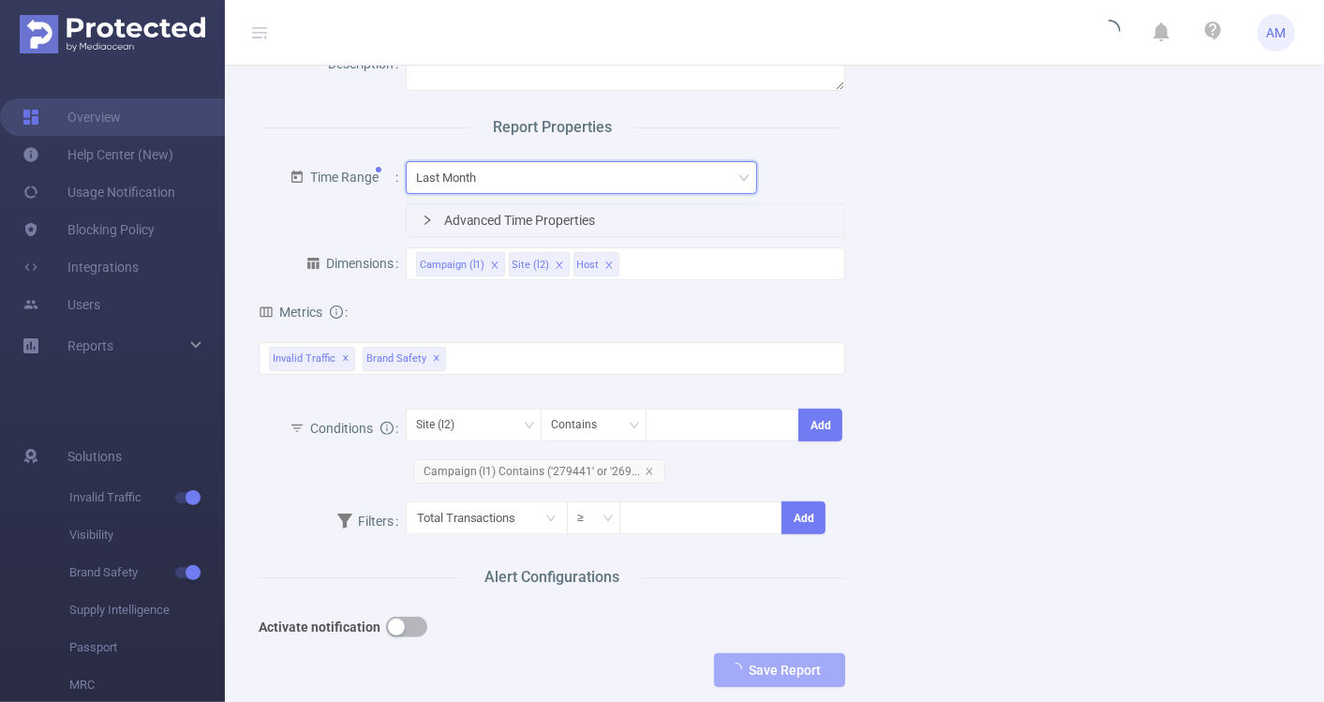
scroll to position [150, 0]
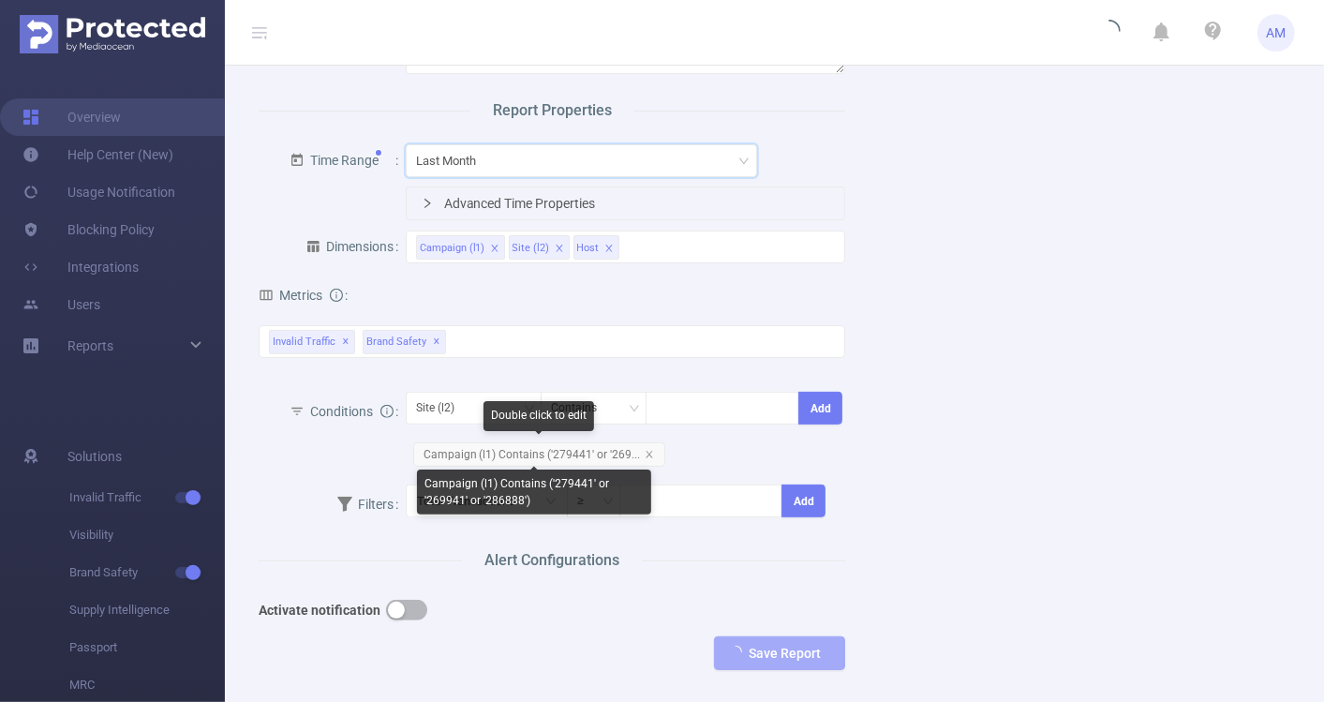
click at [574, 452] on span "Campaign (l1) Contains ('279441' or '269..." at bounding box center [539, 454] width 252 height 24
click at [479, 452] on span "Campaign (l1) Contains ('279441' or '269..." at bounding box center [539, 454] width 252 height 24
click at [578, 451] on span "Campaign (l1) Contains ('279441' or '269..." at bounding box center [539, 454] width 252 height 24
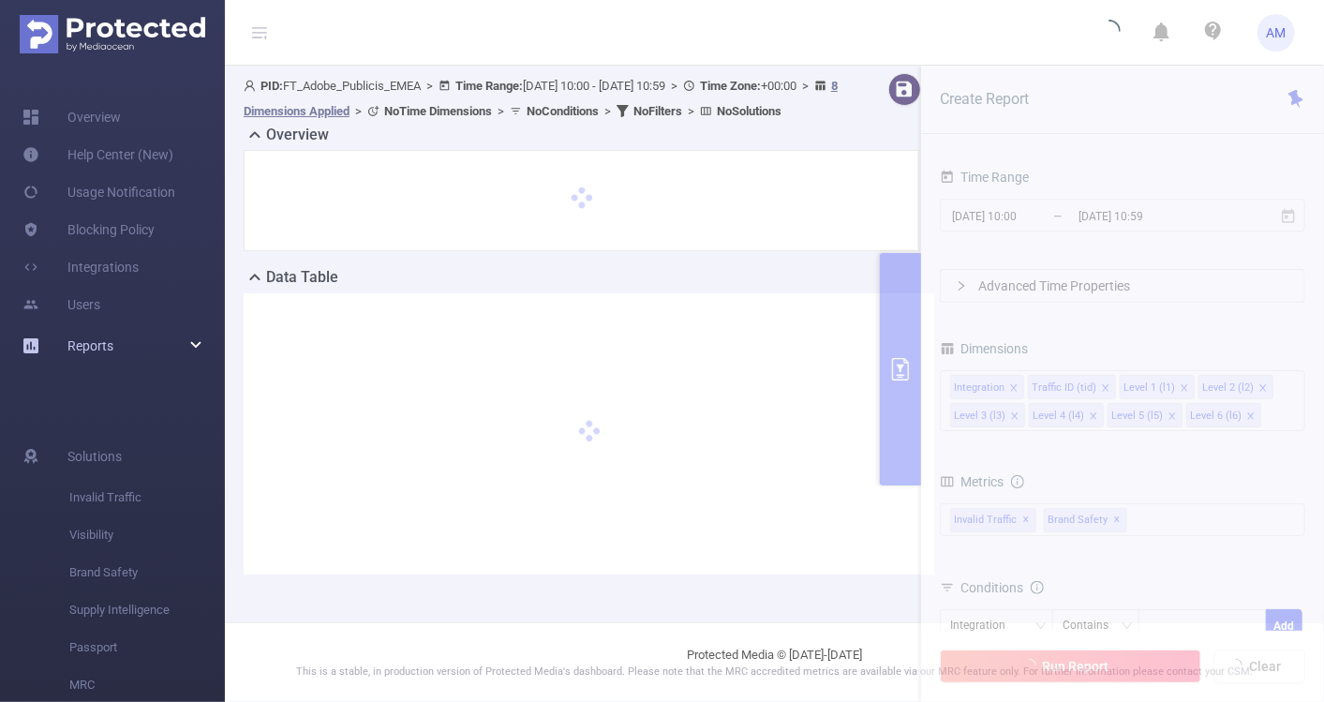
click at [197, 346] on icon at bounding box center [196, 346] width 9 height 0
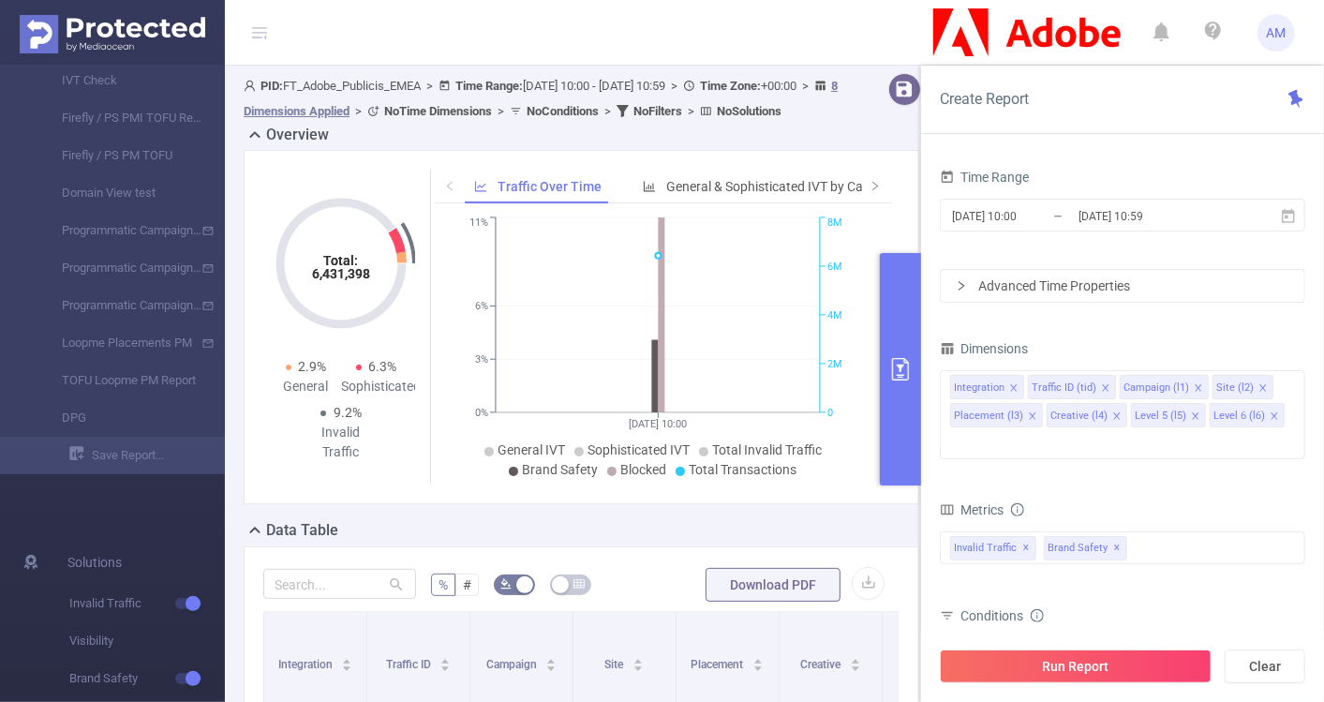
click at [905, 425] on button "primary" at bounding box center [900, 369] width 41 height 232
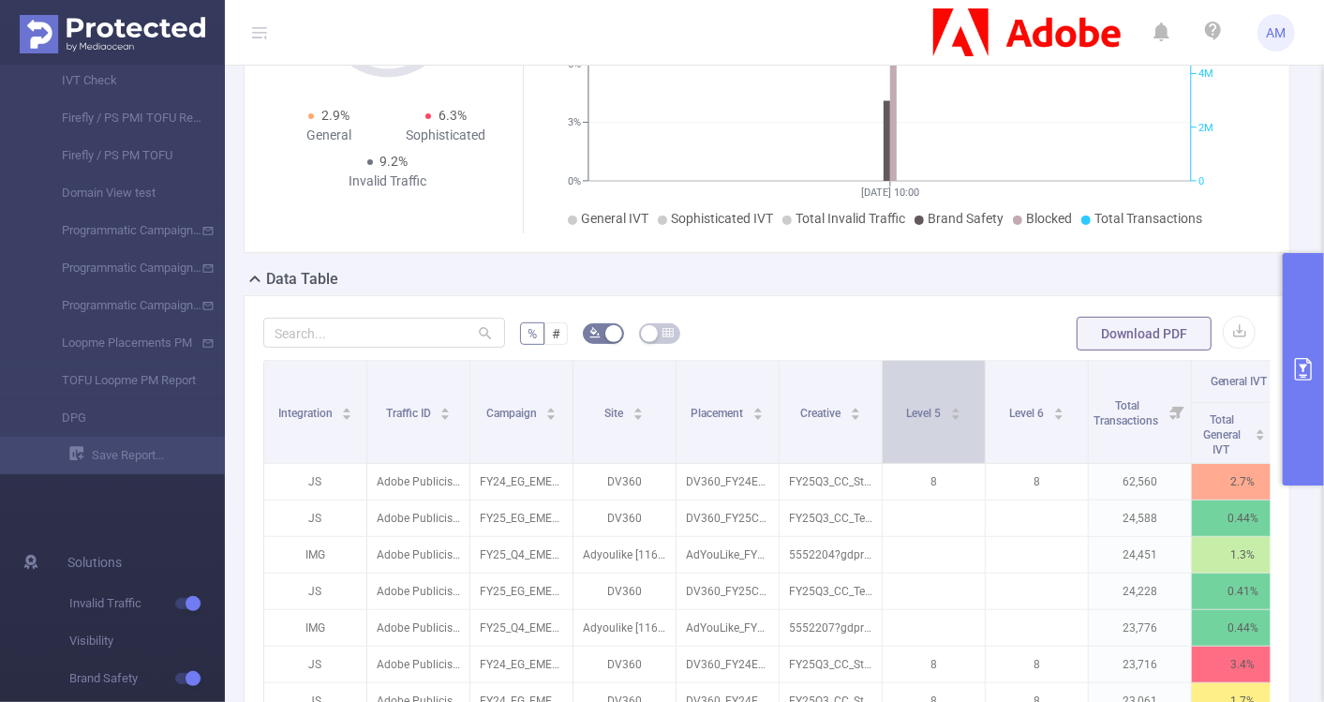
scroll to position [256, 0]
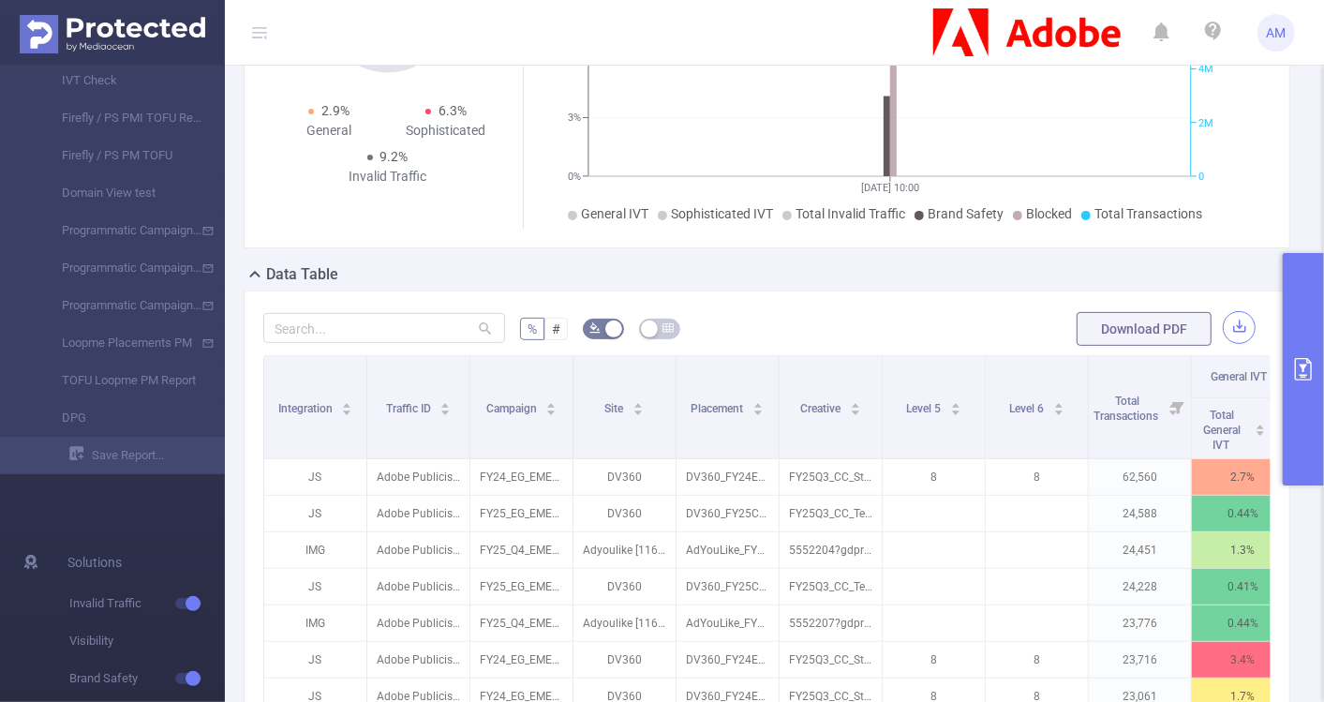
click at [1226, 331] on button "button" at bounding box center [1239, 327] width 33 height 33
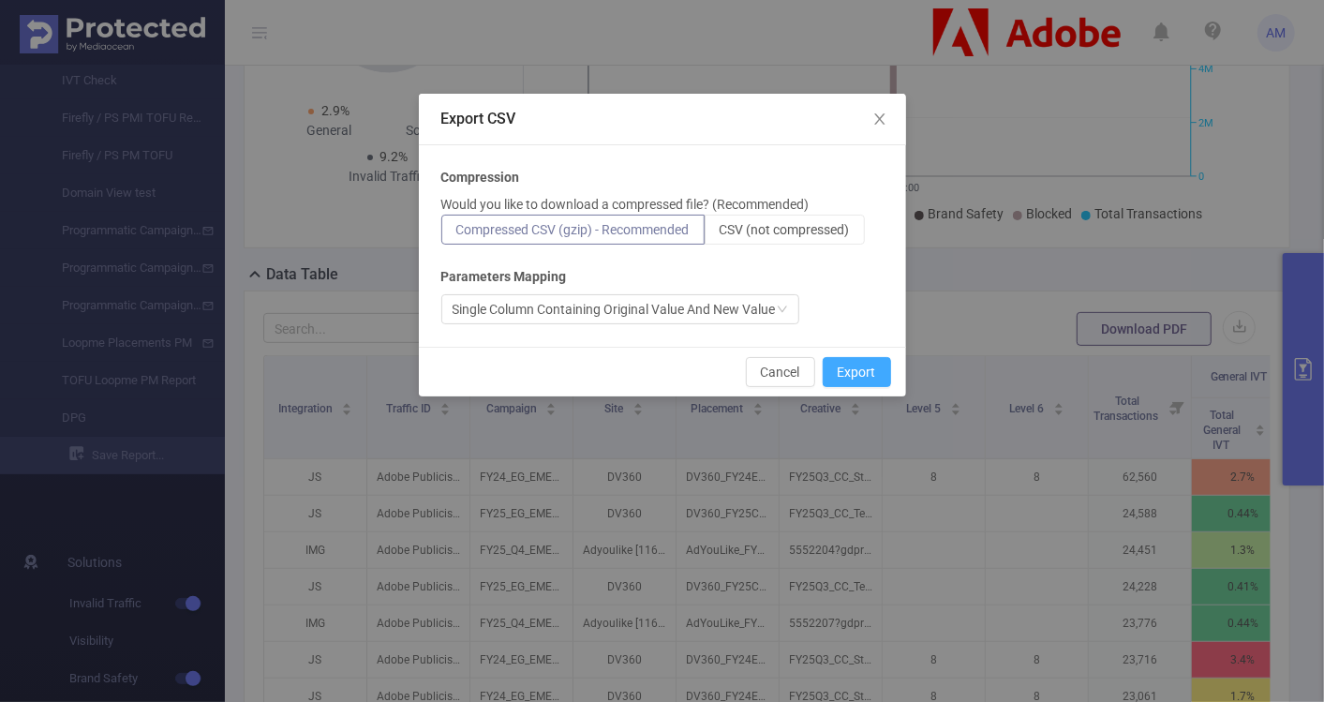
click at [859, 366] on button "Export" at bounding box center [857, 372] width 68 height 30
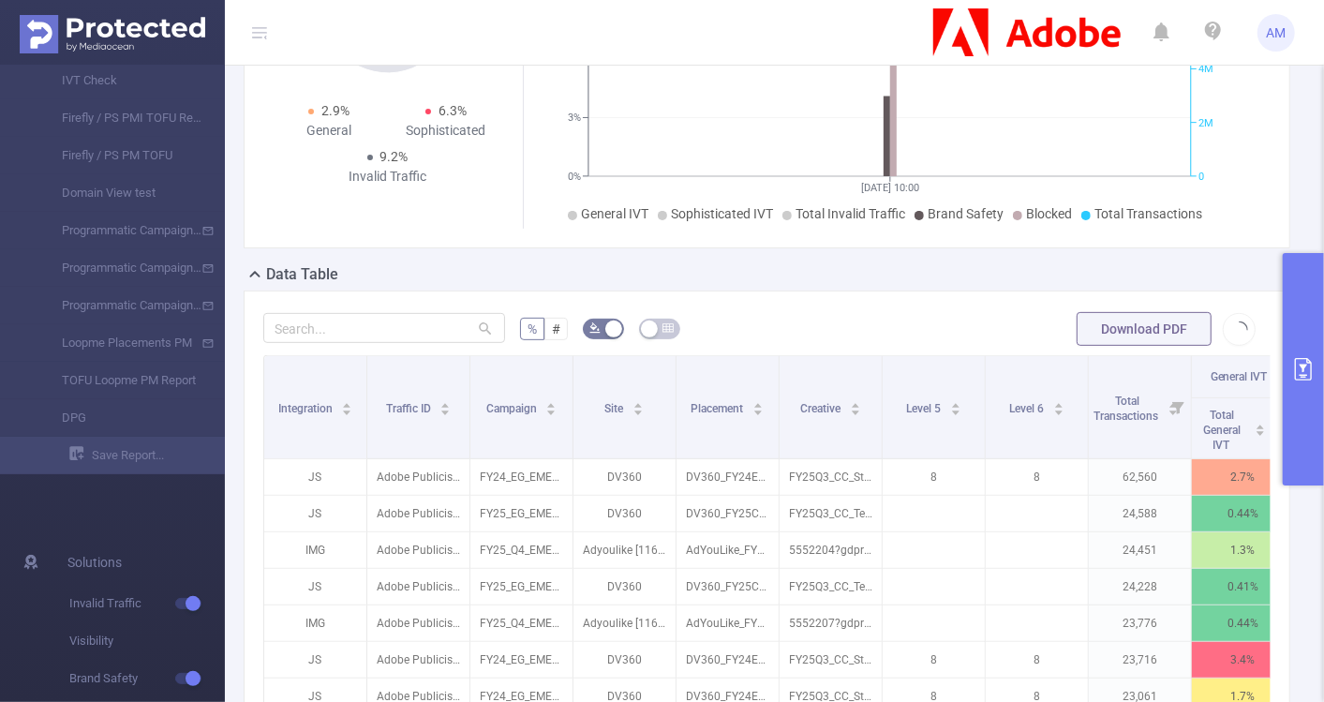
click at [1280, 270] on div "Data Table" at bounding box center [775, 276] width 1062 height 26
click at [1312, 278] on button "primary" at bounding box center [1303, 369] width 41 height 232
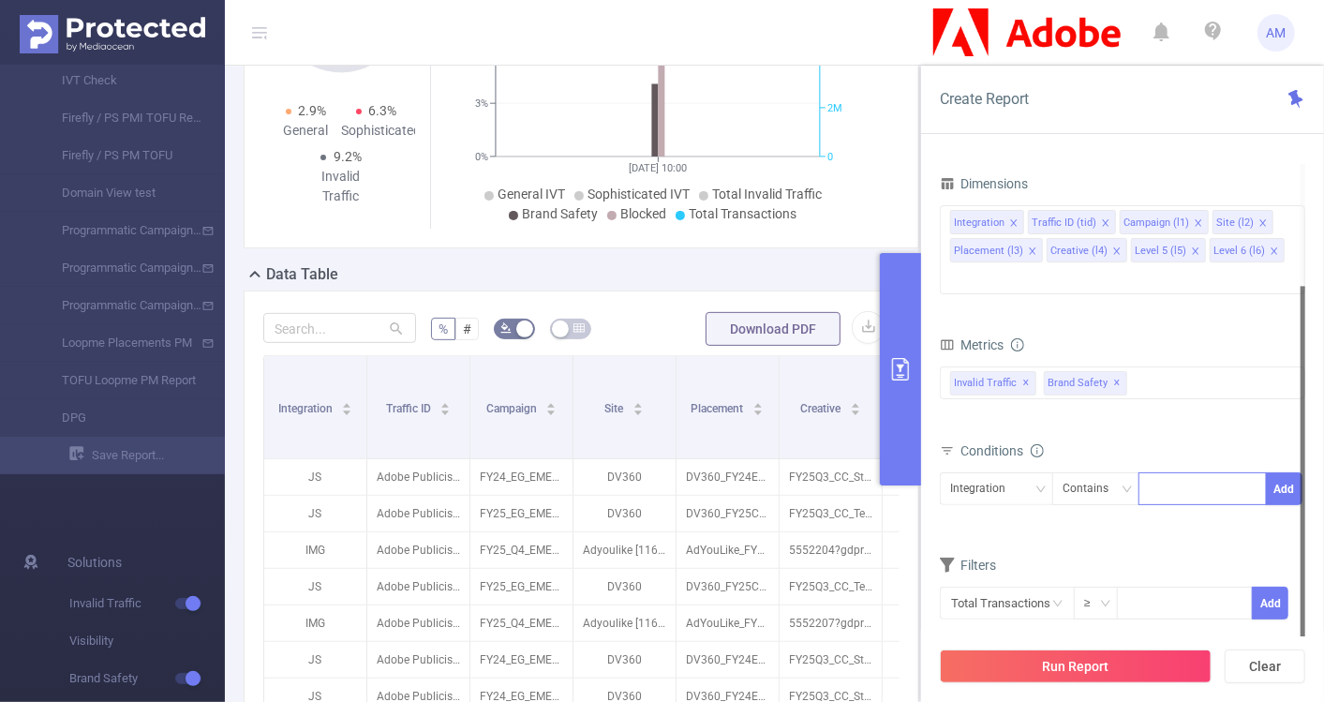
click at [1151, 477] on input at bounding box center [1153, 489] width 8 height 24
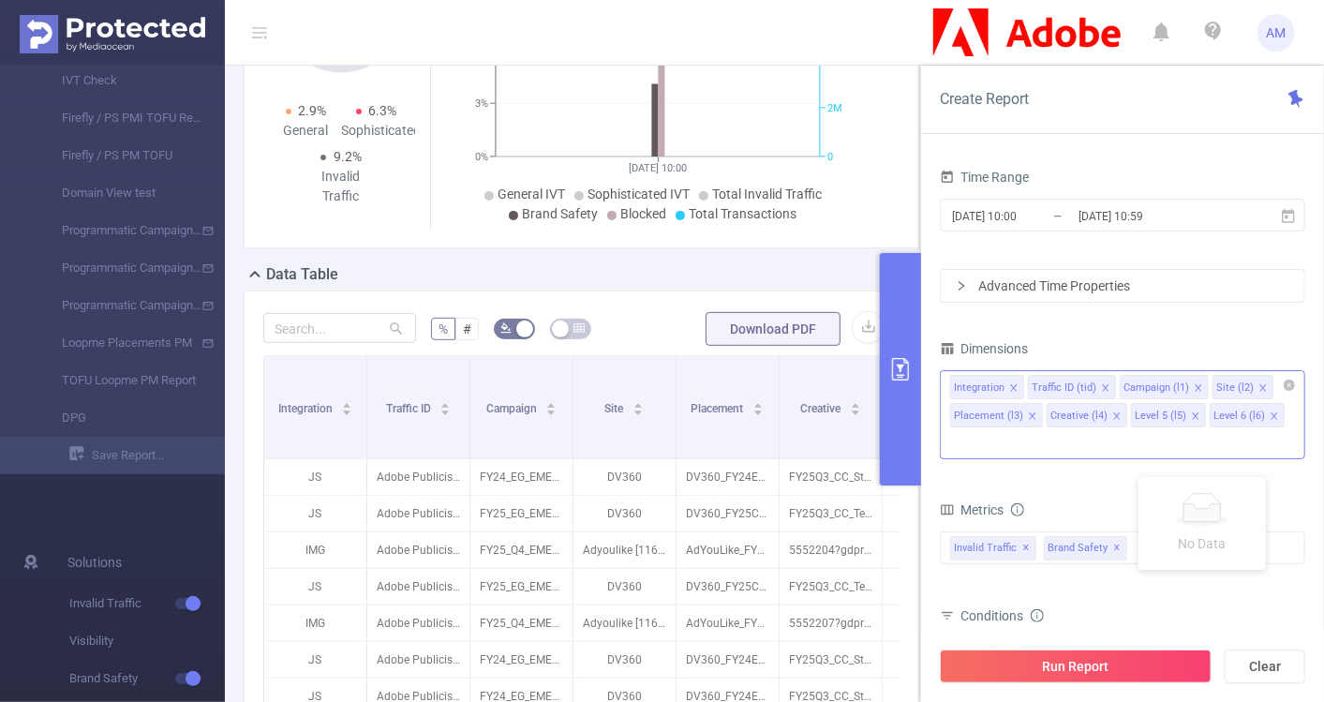
click at [1014, 388] on icon "icon: close" at bounding box center [1013, 387] width 7 height 7
click at [1026, 386] on icon "icon: close" at bounding box center [1027, 387] width 9 height 9
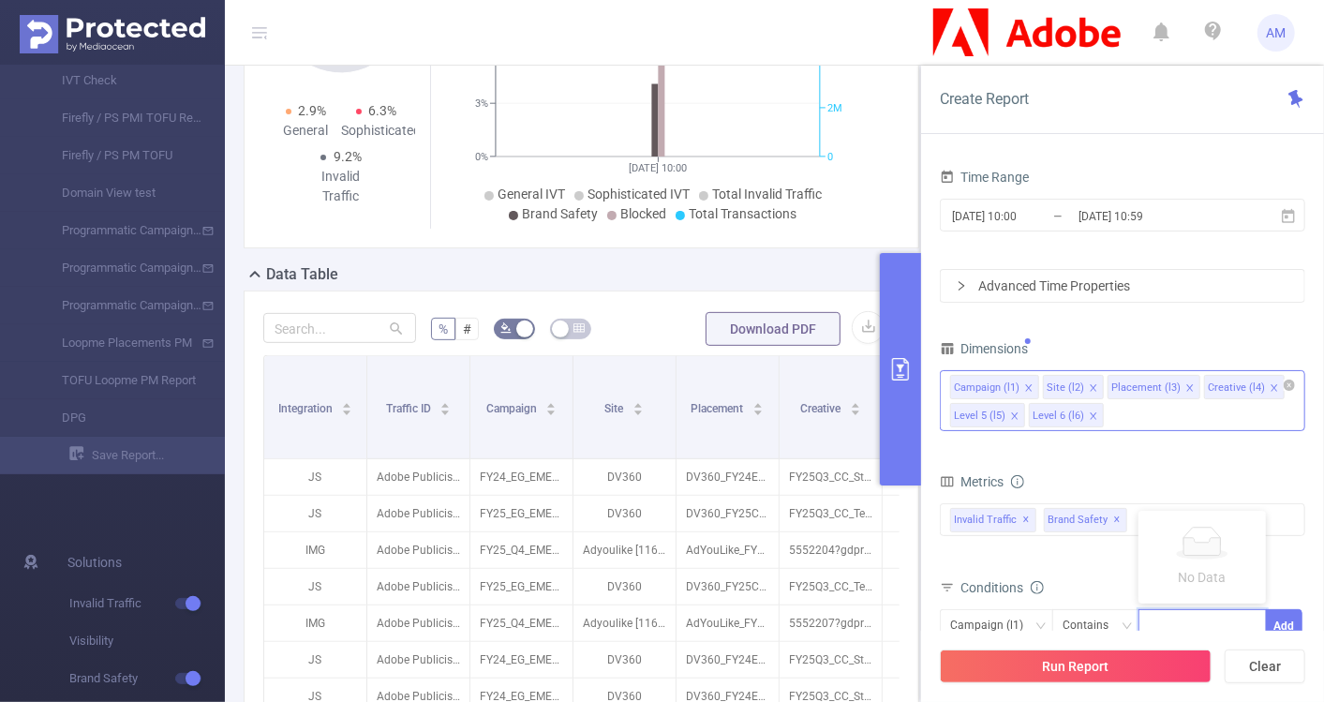
click at [1186, 385] on icon "icon: close" at bounding box center [1189, 387] width 7 height 7
click at [1173, 385] on icon "icon: close" at bounding box center [1177, 387] width 9 height 9
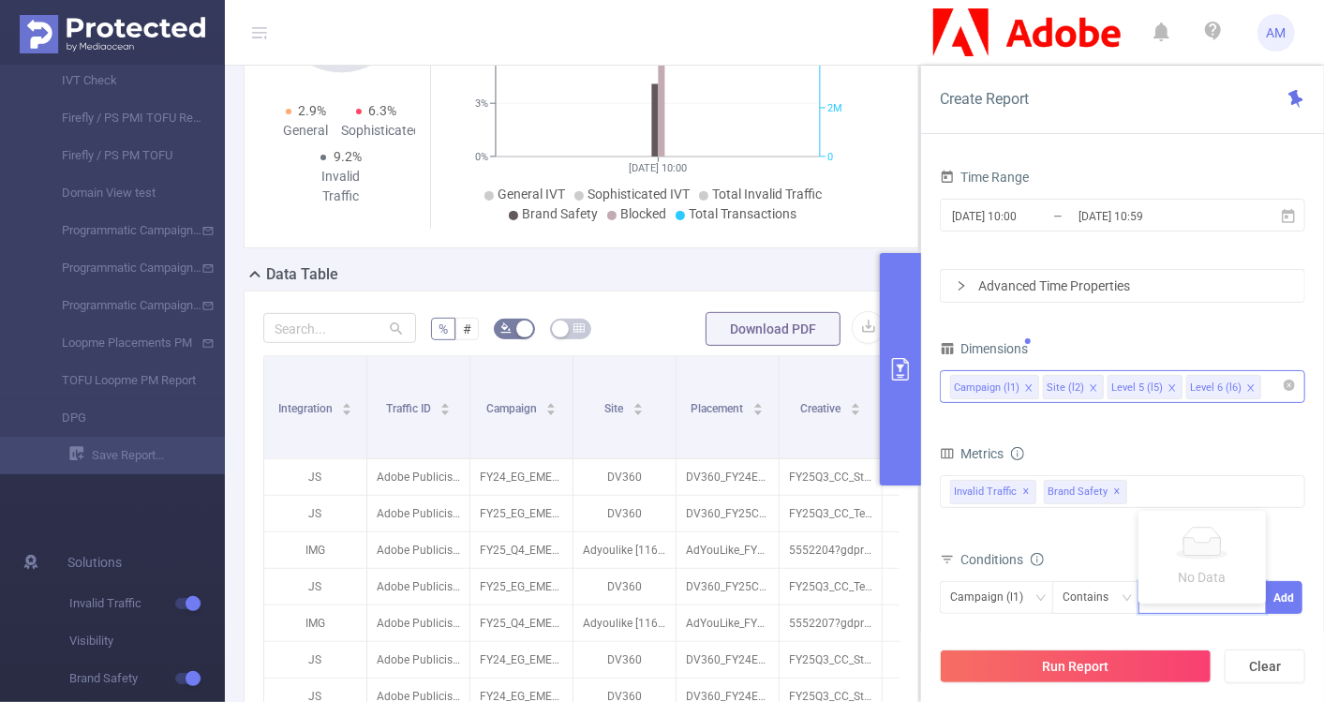
click at [1170, 385] on icon "icon: close" at bounding box center [1172, 387] width 9 height 9
click at [1169, 385] on icon "icon: close" at bounding box center [1172, 387] width 7 height 7
click at [1162, 378] on div "Campaign (l1) Site (l2)" at bounding box center [1122, 386] width 345 height 31
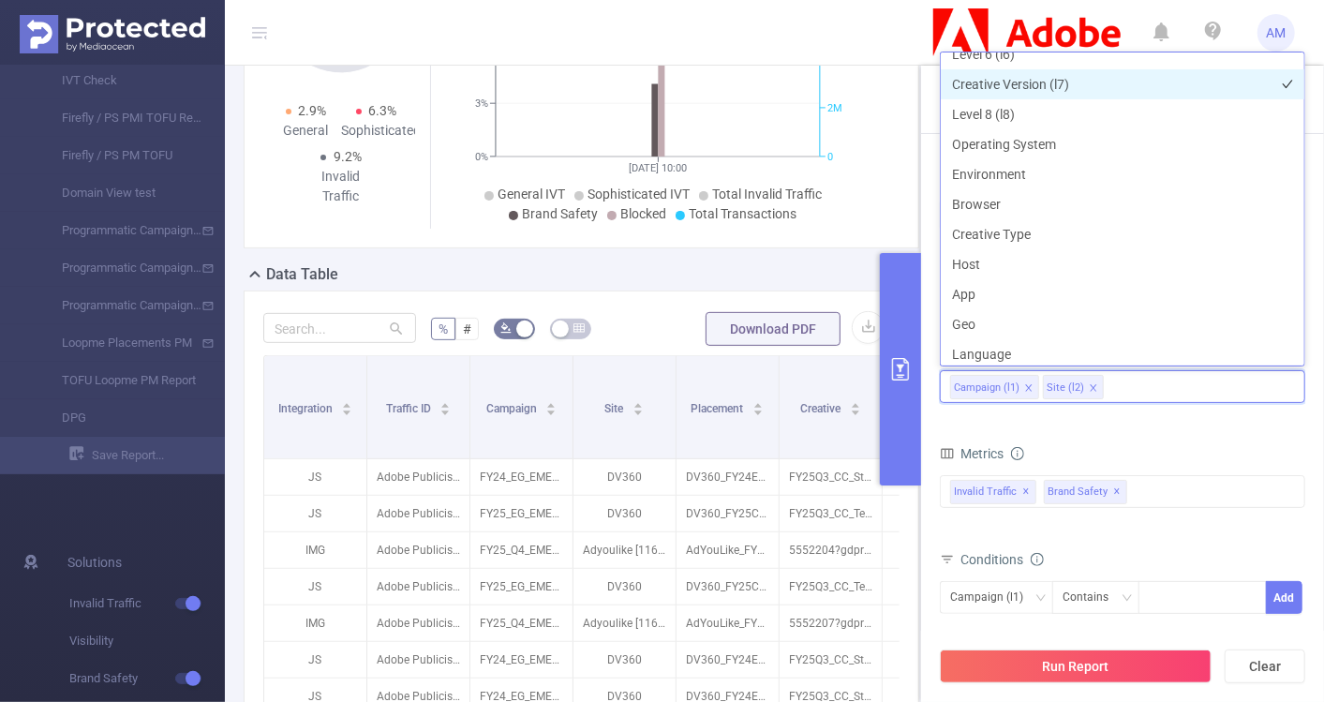
scroll to position [233, 0]
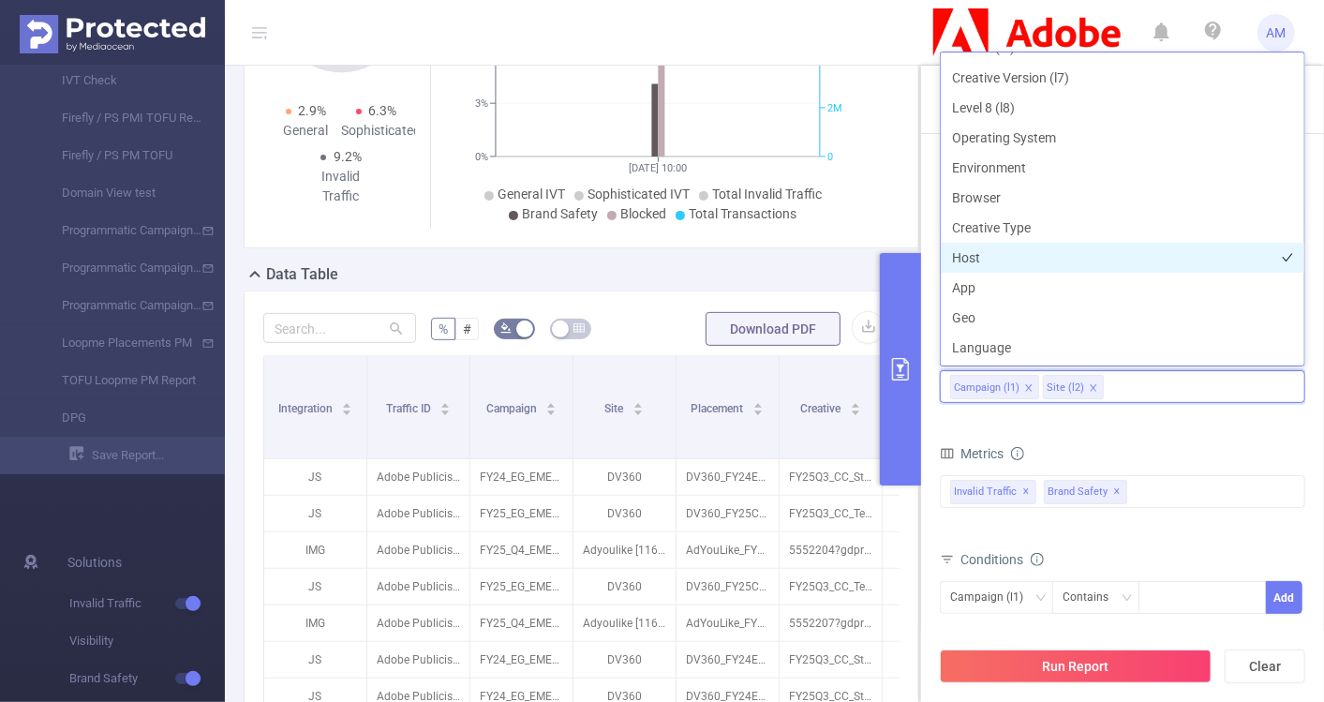
click at [1057, 254] on li "Host" at bounding box center [1123, 258] width 364 height 30
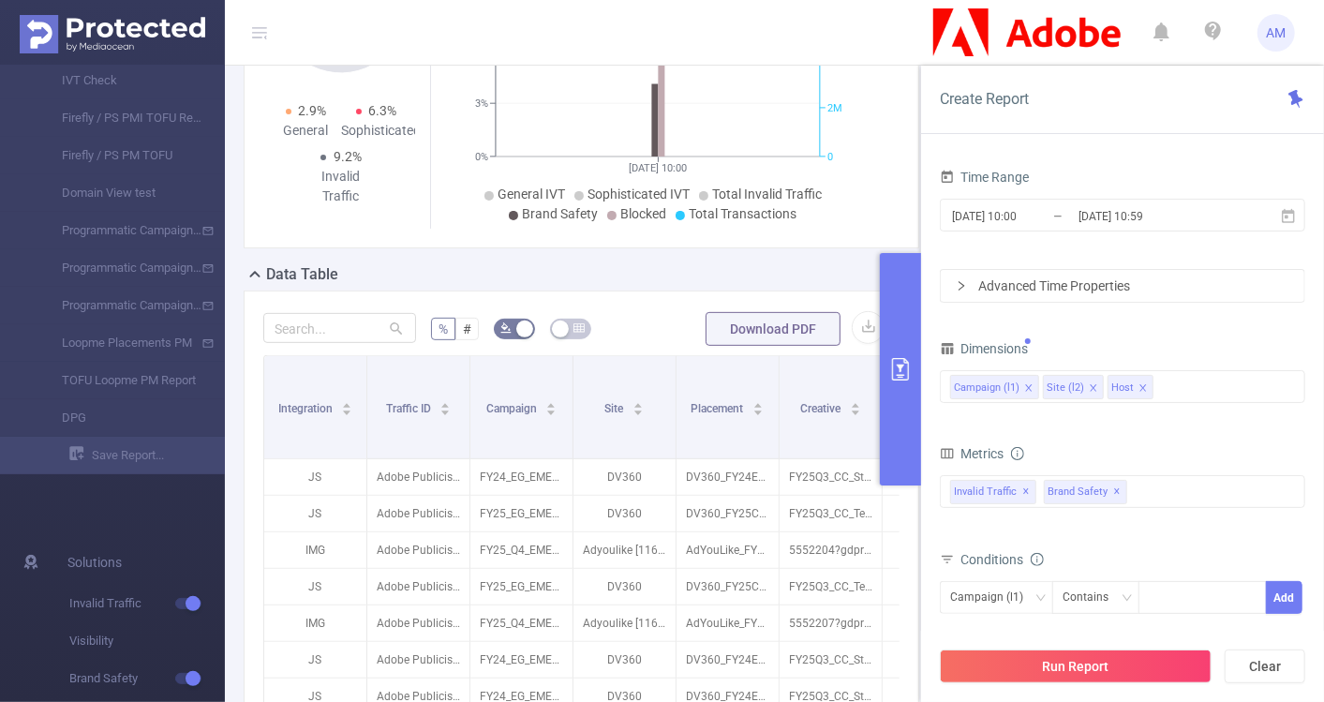
click at [1145, 431] on form "Dimensions Campaign (l1) Site (l2) Host Metrics Total General IVT Data Centers …" at bounding box center [1122, 544] width 365 height 417
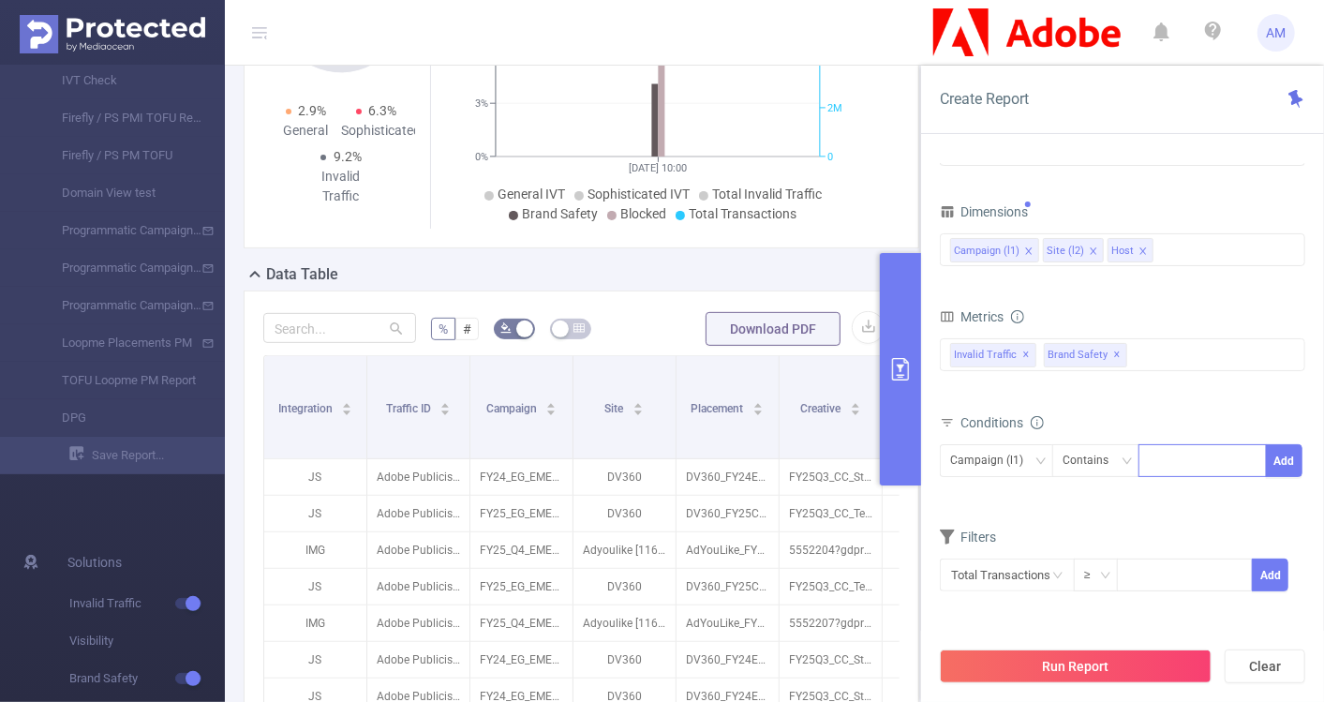
click at [1169, 455] on div at bounding box center [1203, 460] width 108 height 31
paste input "259407"
type input "259407"
click at [1173, 495] on li "259407" at bounding box center [1202, 497] width 127 height 30
paste input "279441"
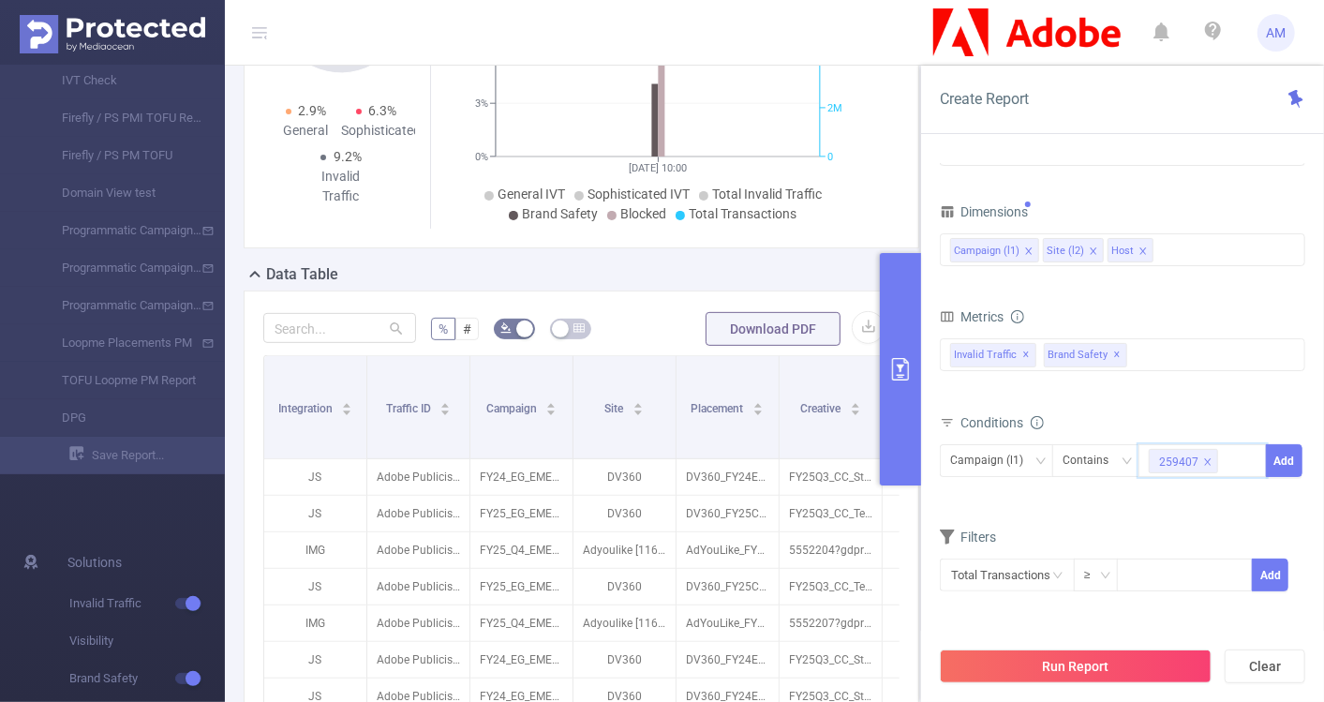
type input "279441"
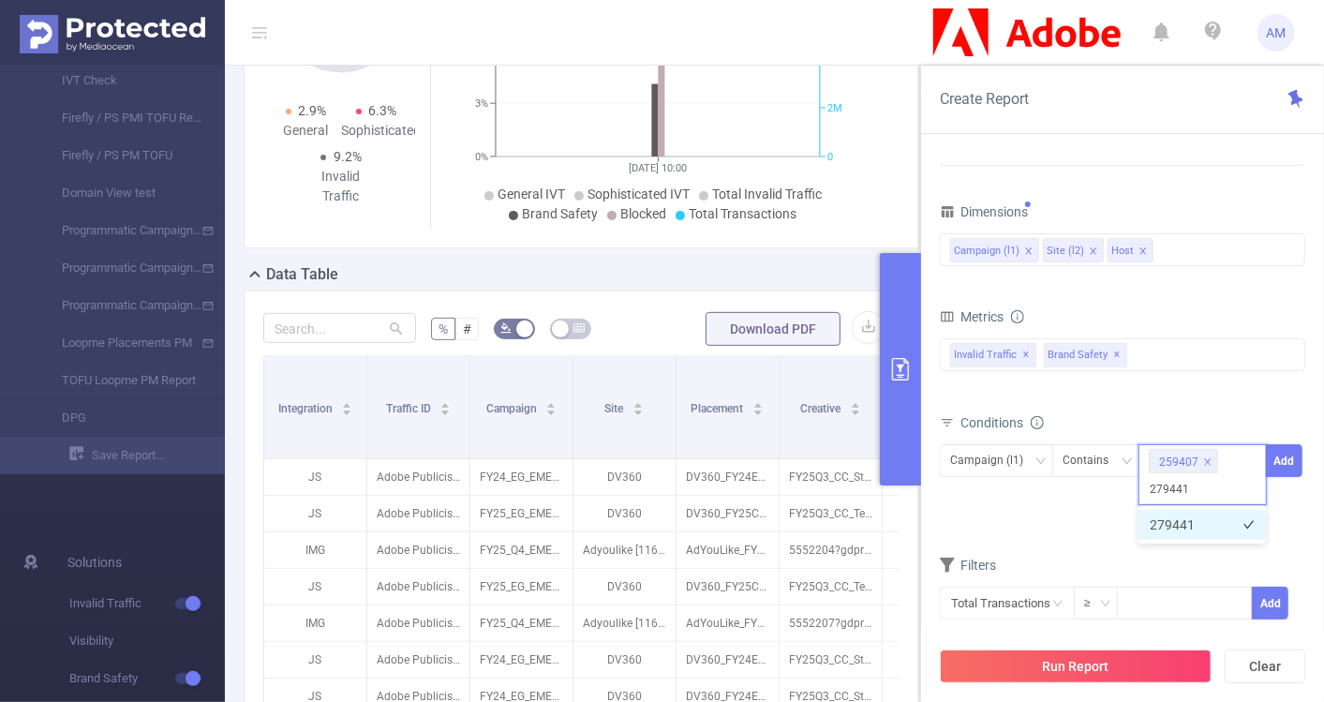
click at [1154, 520] on li "279441" at bounding box center [1202, 525] width 127 height 30
paste input "286888"
type input "286888"
click at [1203, 516] on li "286888" at bounding box center [1202, 525] width 127 height 30
click at [1079, 508] on div "Campaign (l1) Contains 259407 + 2 ... Add" at bounding box center [1122, 479] width 365 height 70
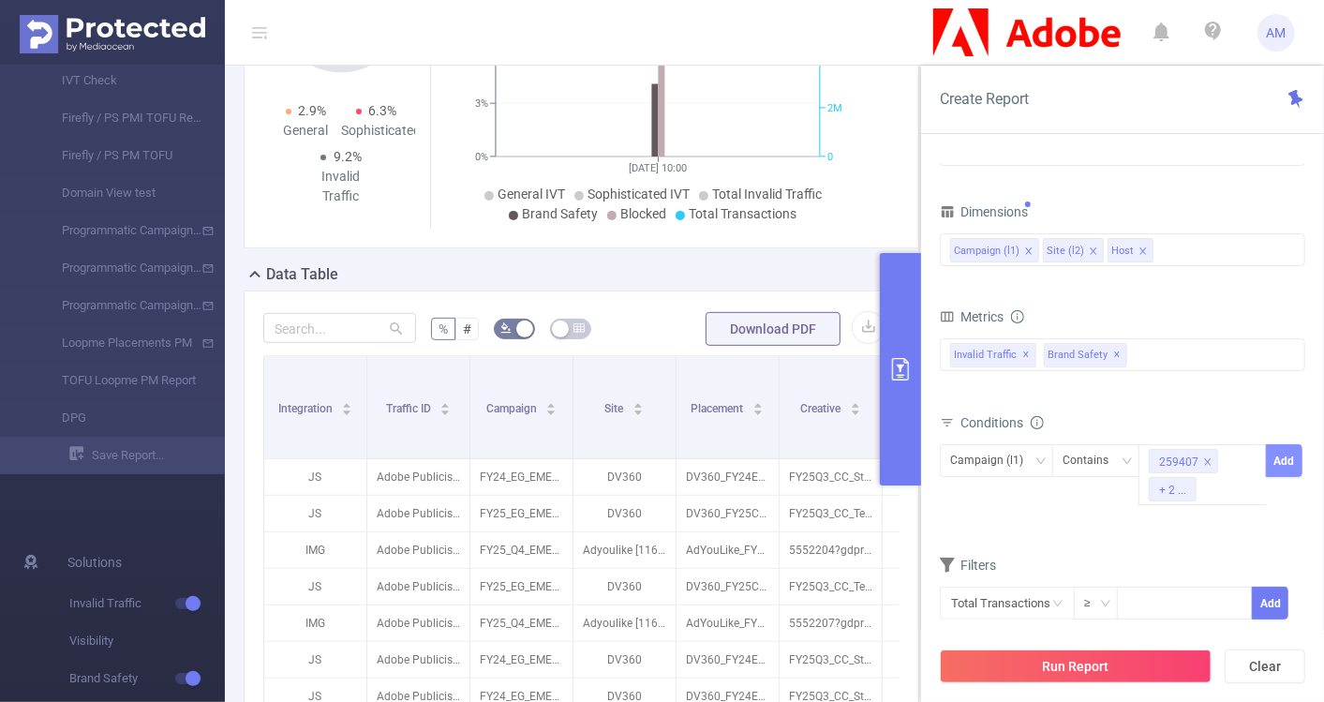
click at [1282, 457] on button "Add" at bounding box center [1284, 460] width 37 height 33
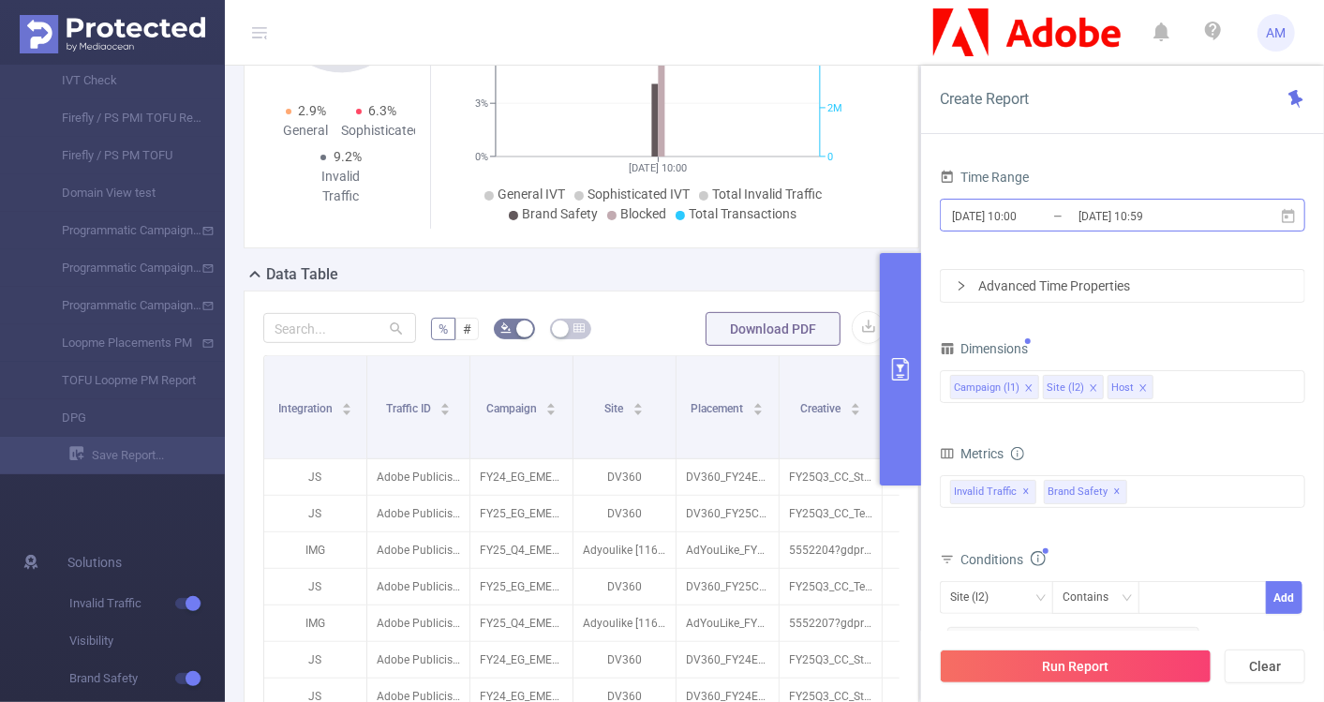
click at [1009, 216] on input "[DATE] 10:00" at bounding box center [1026, 215] width 152 height 25
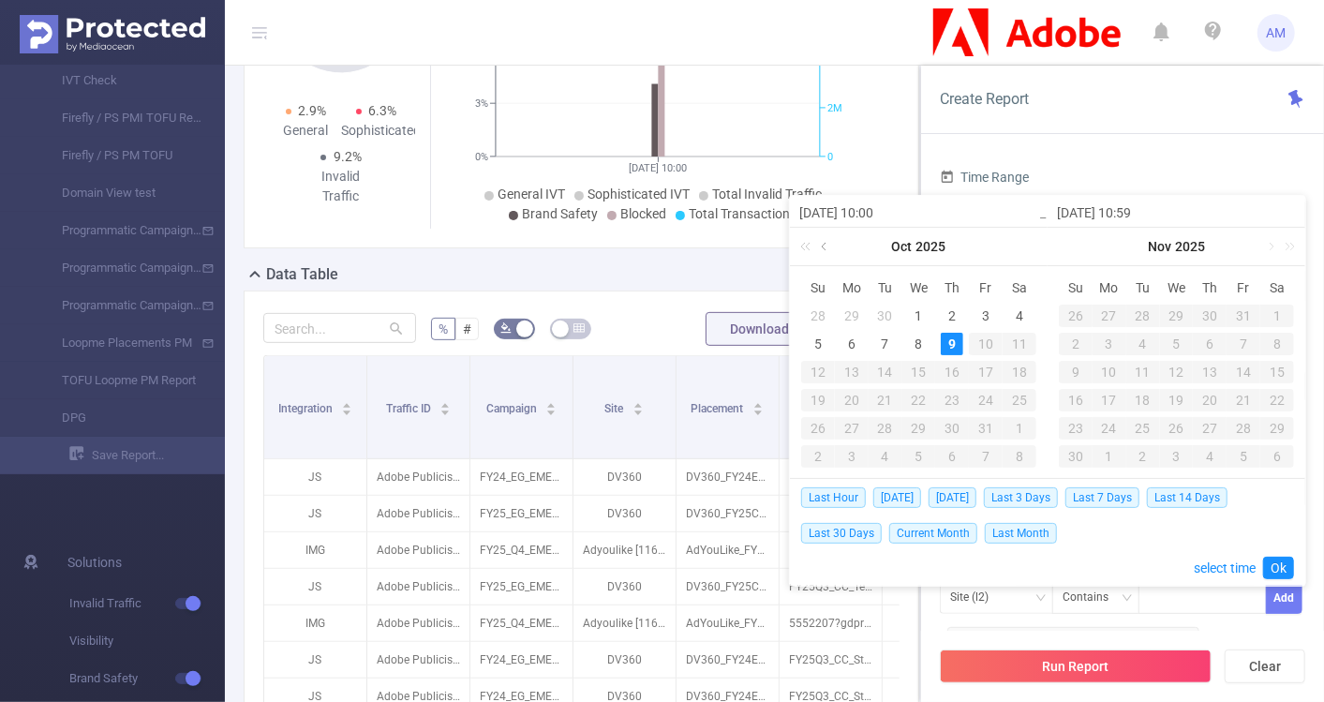
click at [827, 243] on link at bounding box center [825, 246] width 17 height 37
click at [855, 310] on div "1" at bounding box center [852, 316] width 22 height 22
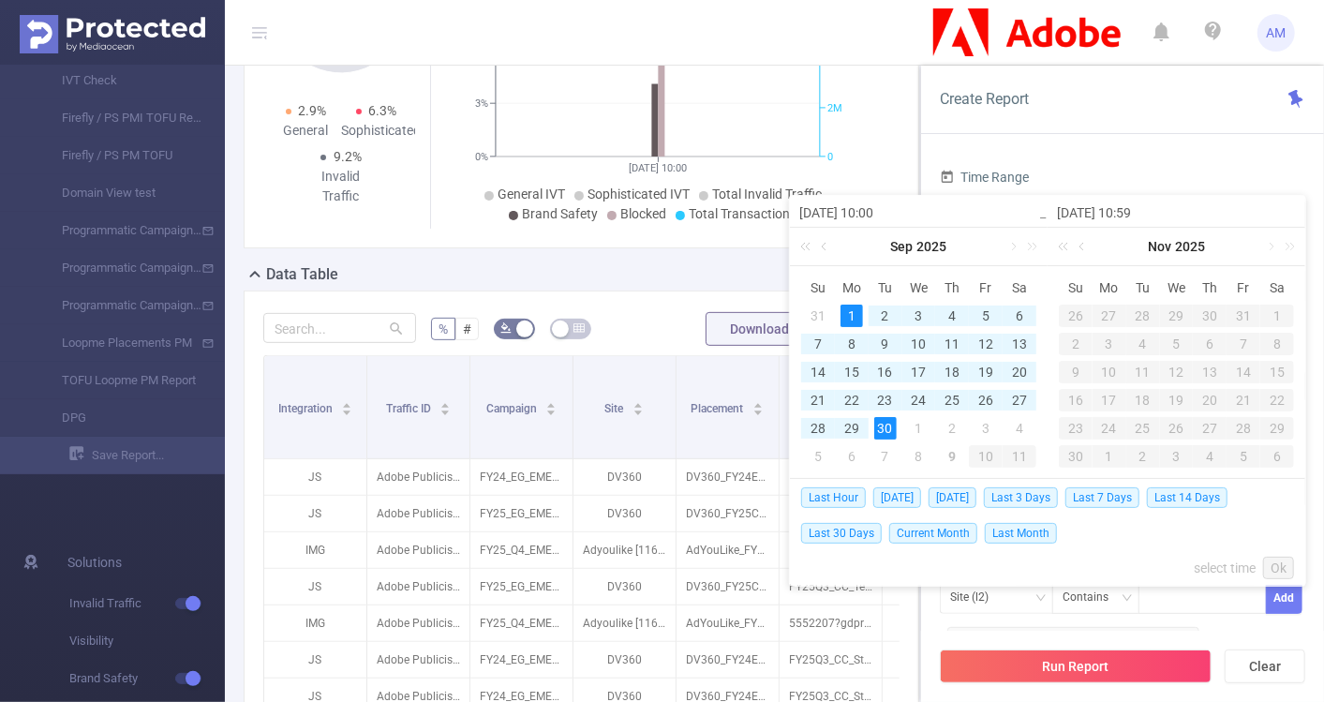
click at [884, 434] on div "30" at bounding box center [885, 428] width 22 height 22
type input "[DATE] 10:00"
type input "[DATE] 10:59"
type input "[DATE] 10:00"
type input "[DATE] 10:59"
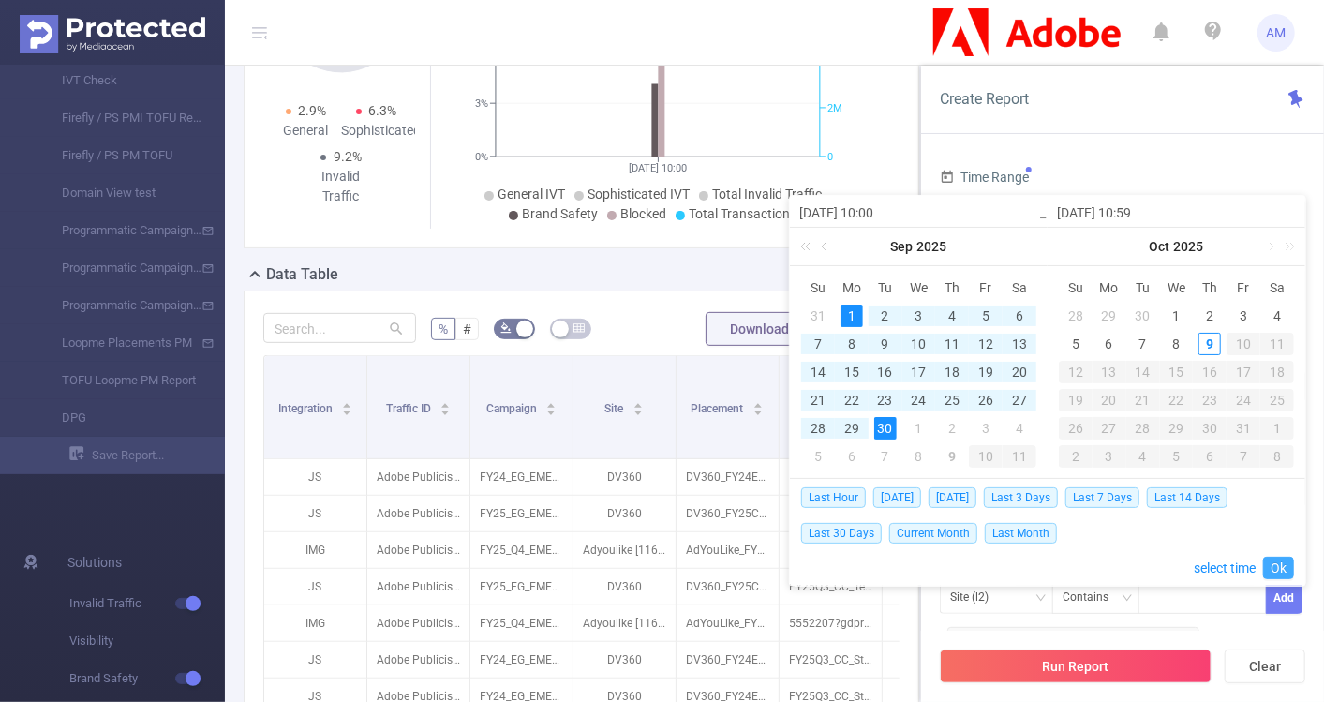
click at [1285, 569] on link "Ok" at bounding box center [1278, 568] width 31 height 22
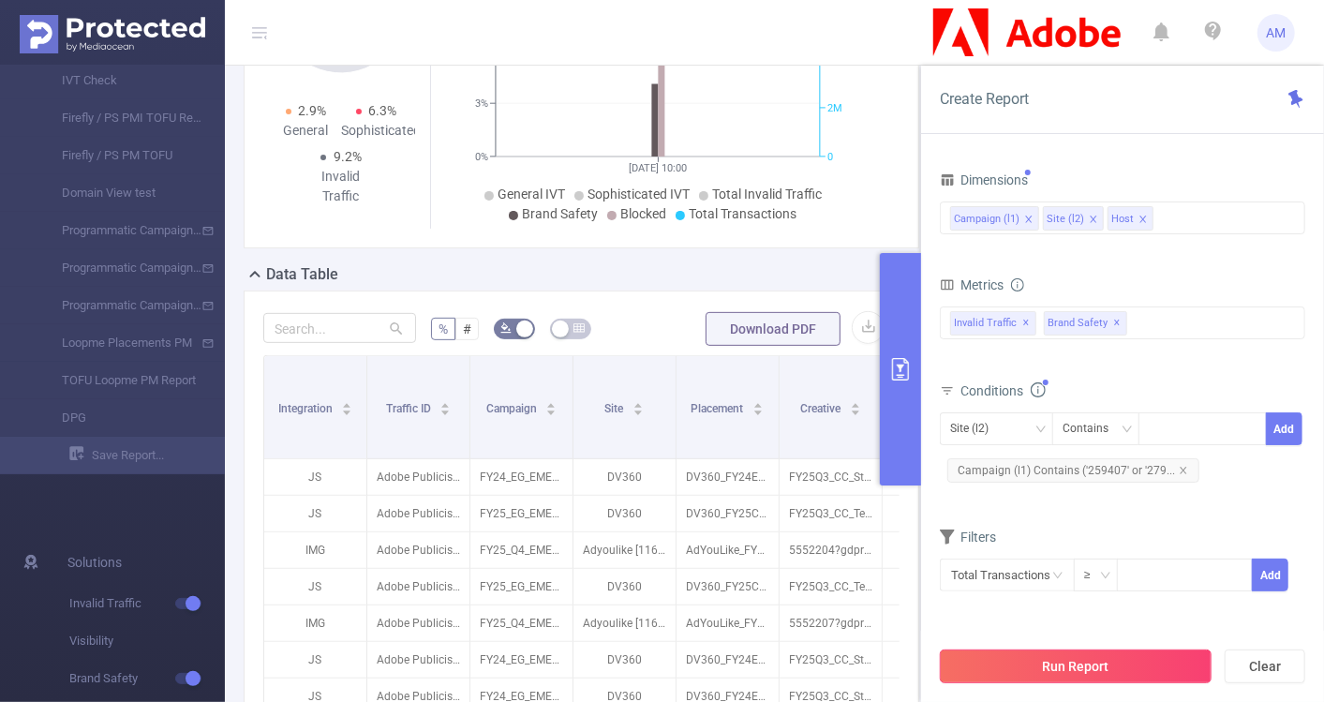
click at [1057, 669] on button "Run Report" at bounding box center [1076, 666] width 272 height 34
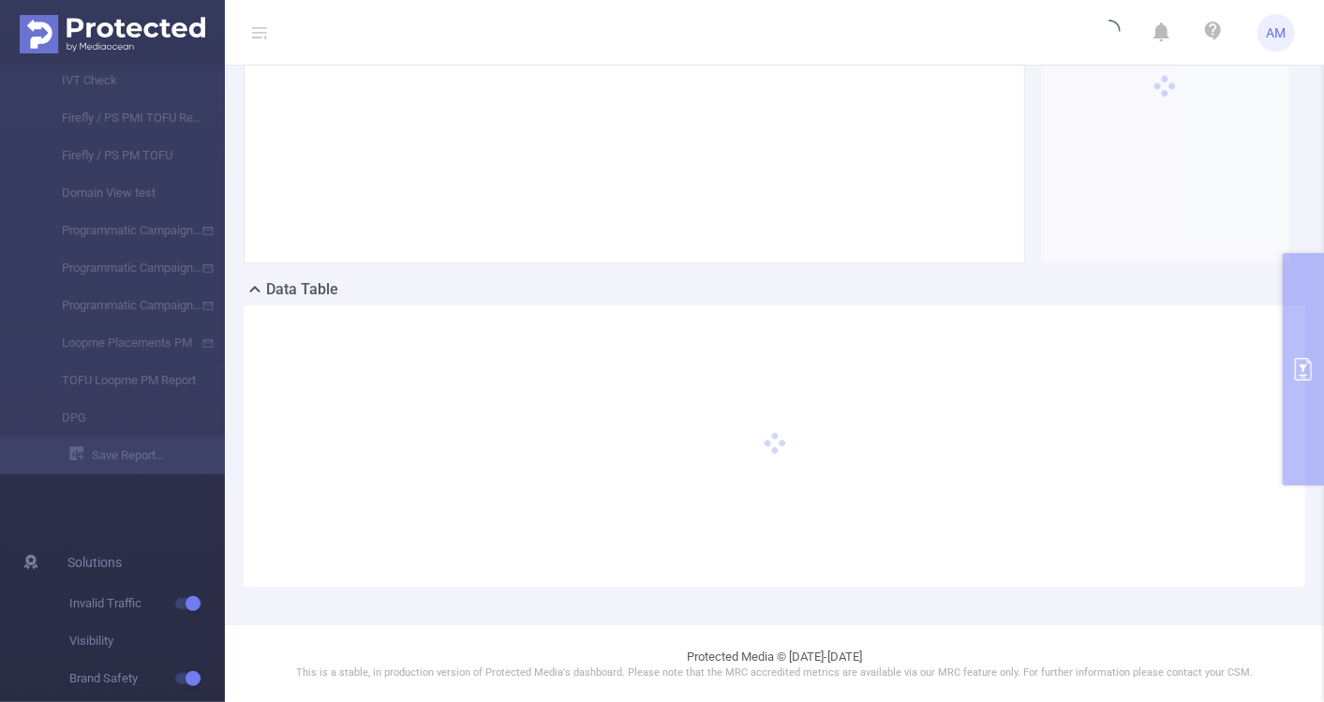
scroll to position [0, 0]
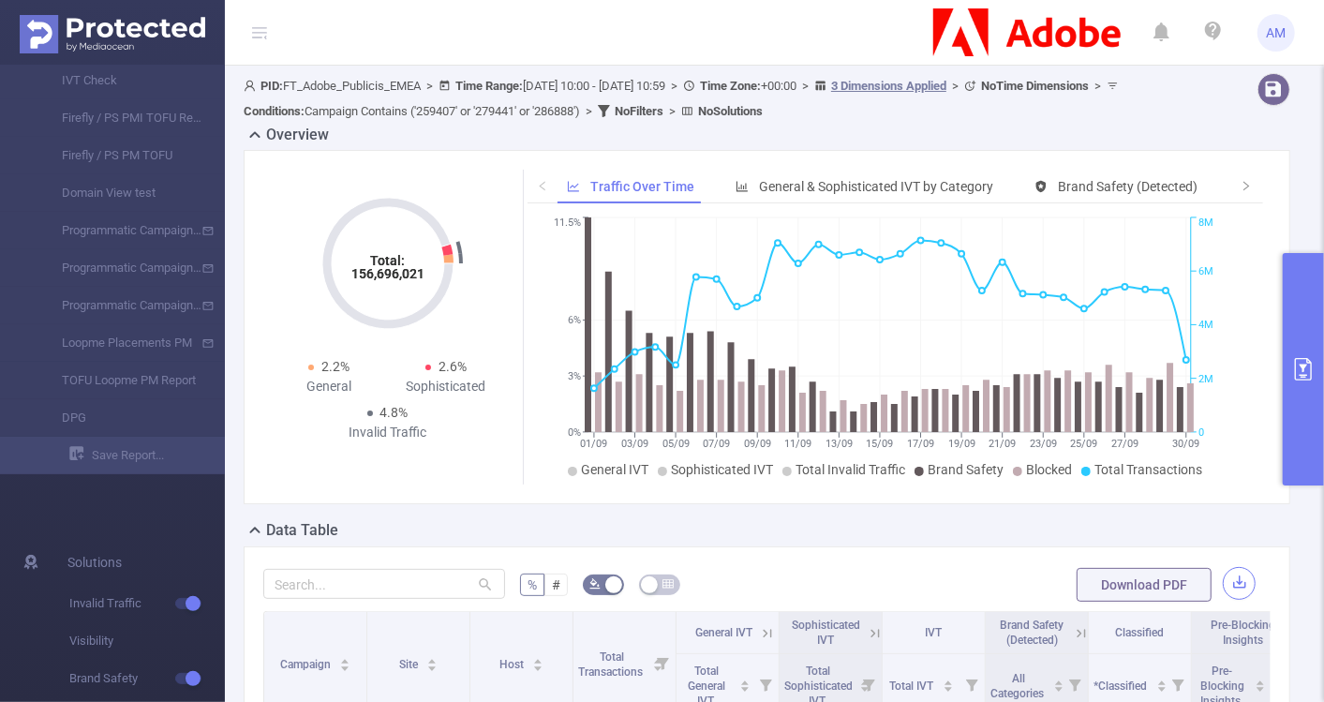
click at [1232, 576] on button "button" at bounding box center [1239, 583] width 33 height 33
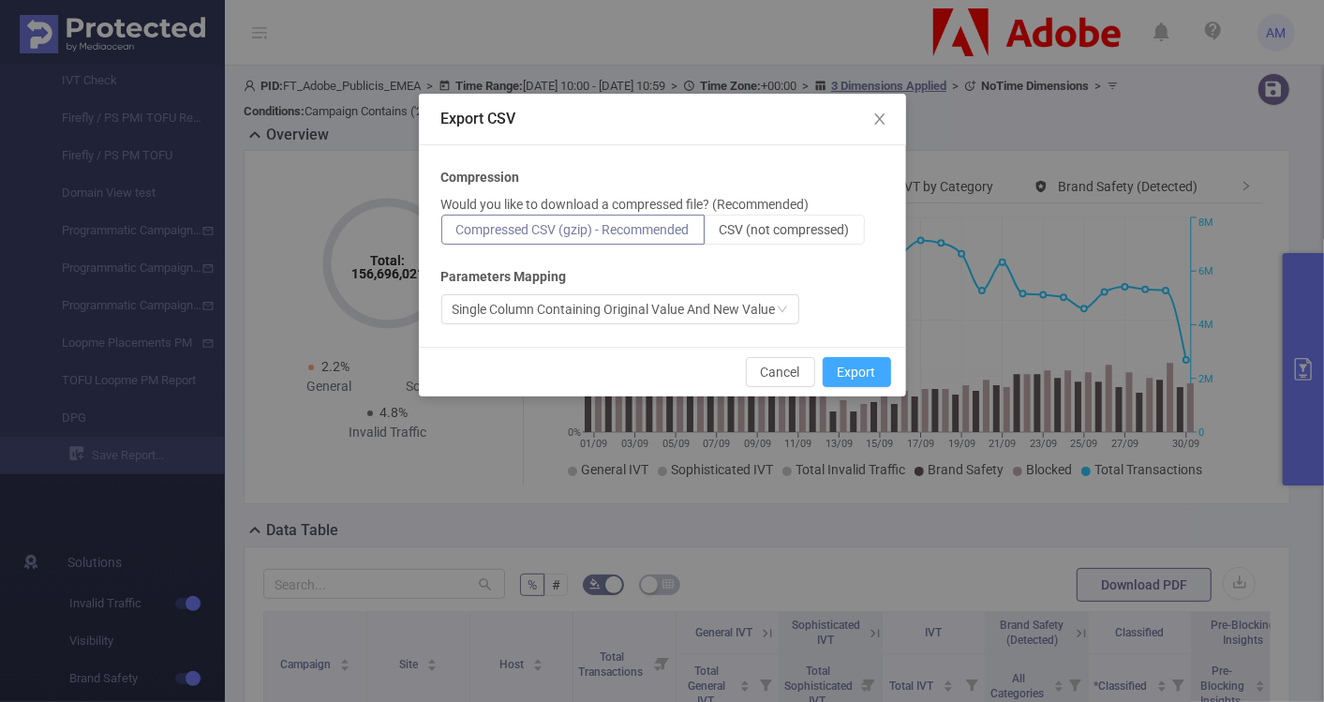
click at [881, 369] on button "Export" at bounding box center [857, 372] width 68 height 30
